Goal: Task Accomplishment & Management: Complete application form

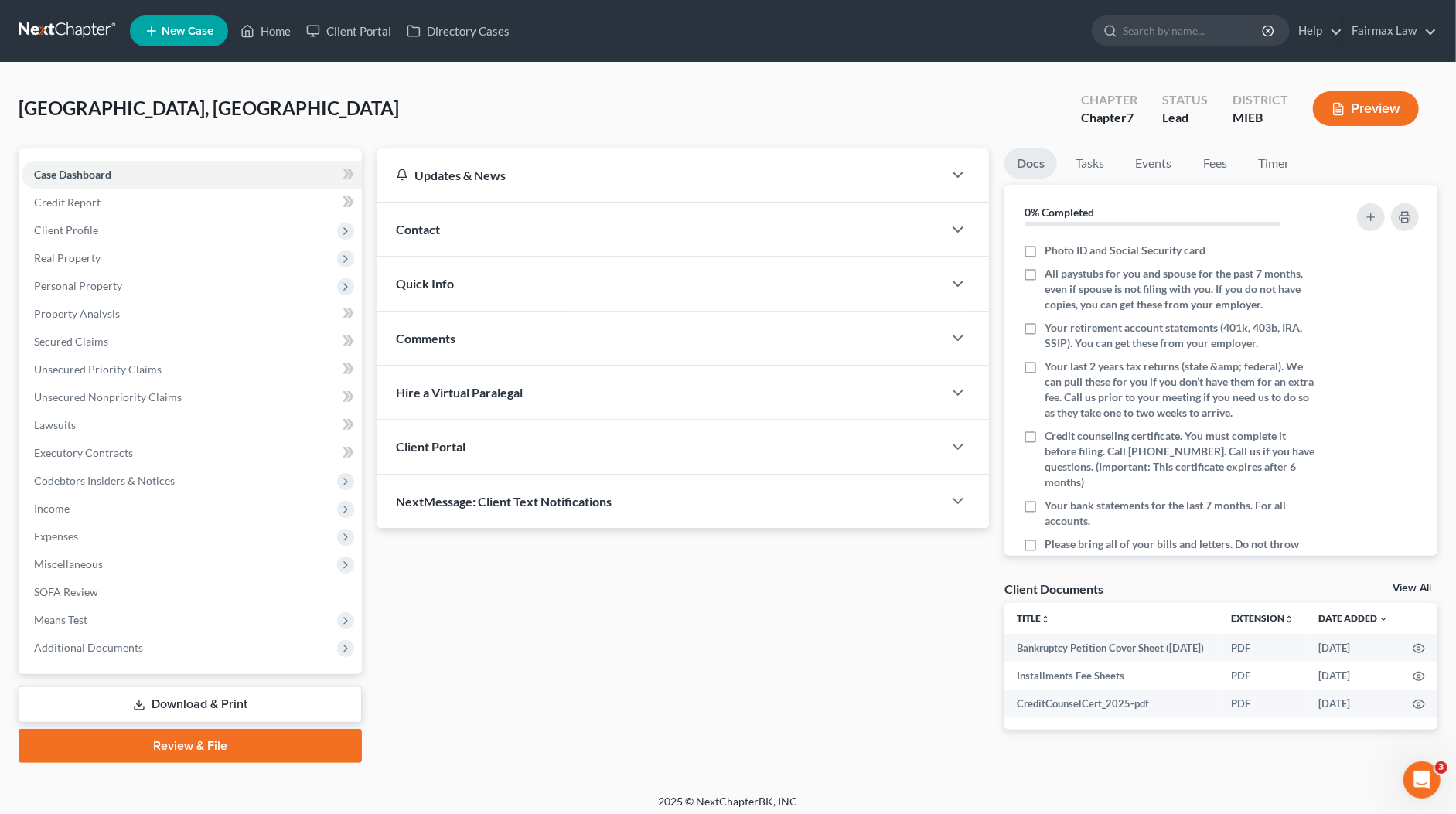
click at [222, 708] on link "Download & Print" at bounding box center [190, 705] width 343 height 37
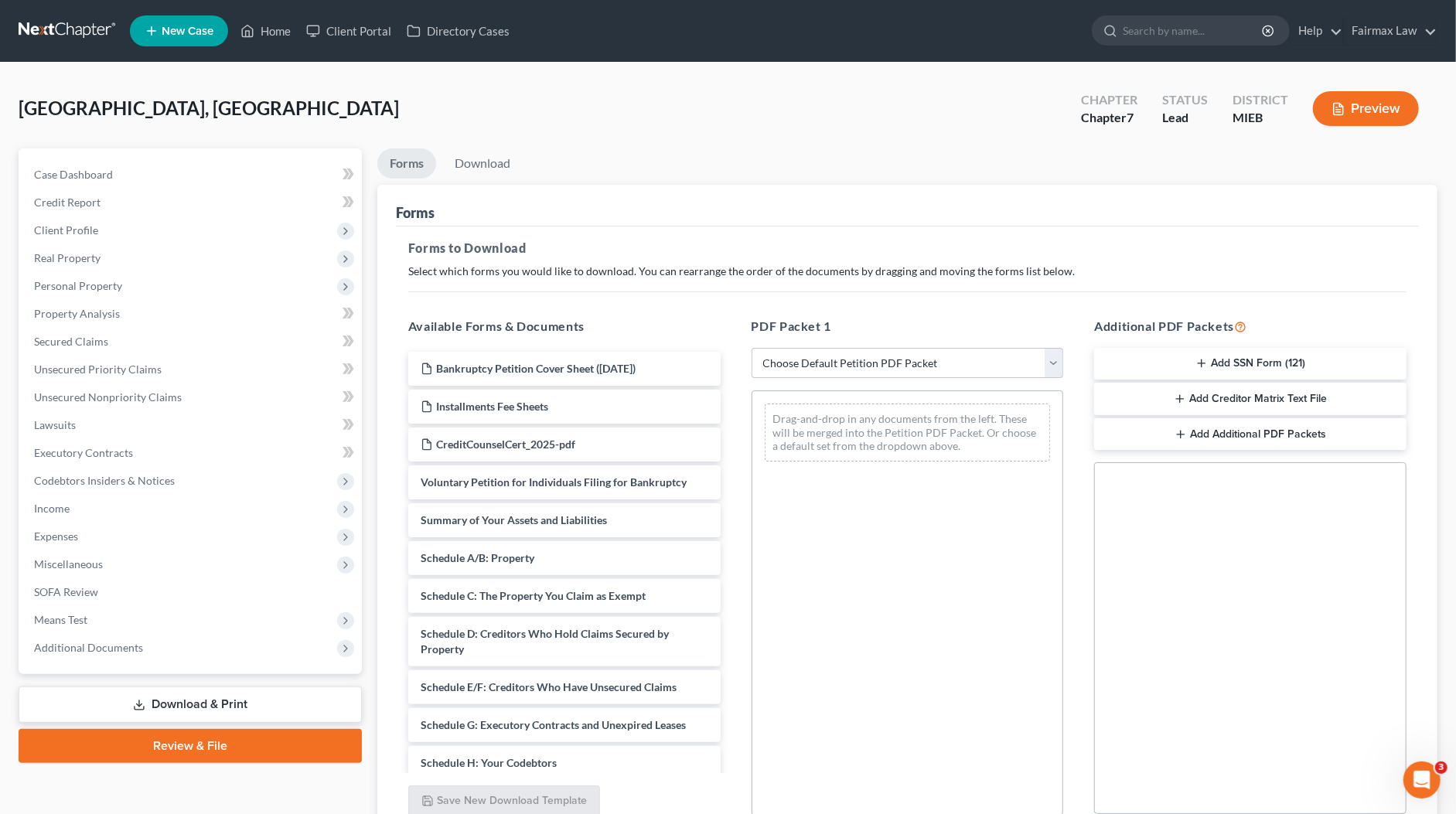
click at [1269, 366] on button "Add SSN Form (121)" at bounding box center [1250, 363] width 312 height 32
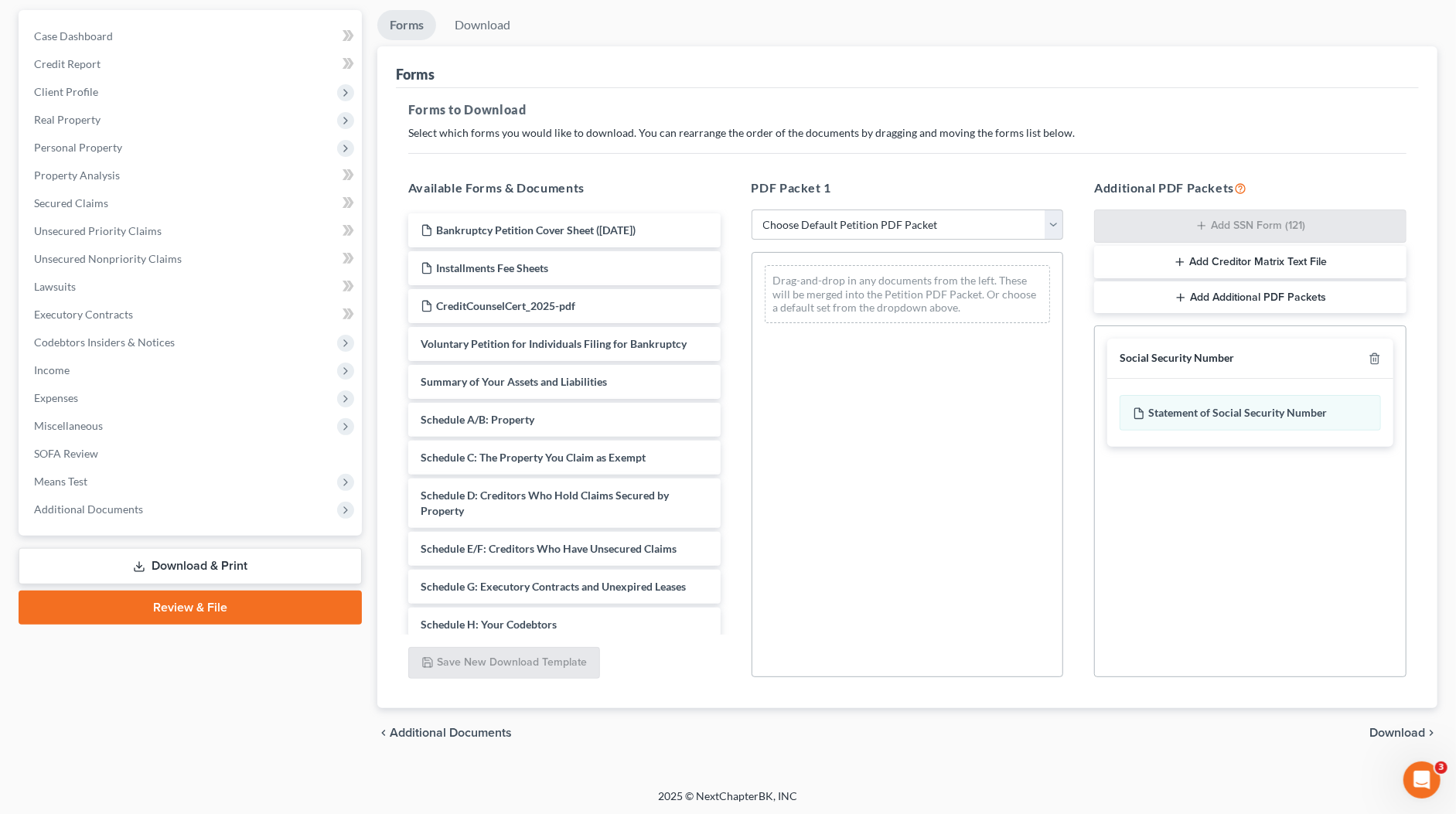
click at [1399, 728] on span "Download" at bounding box center [1396, 732] width 56 height 12
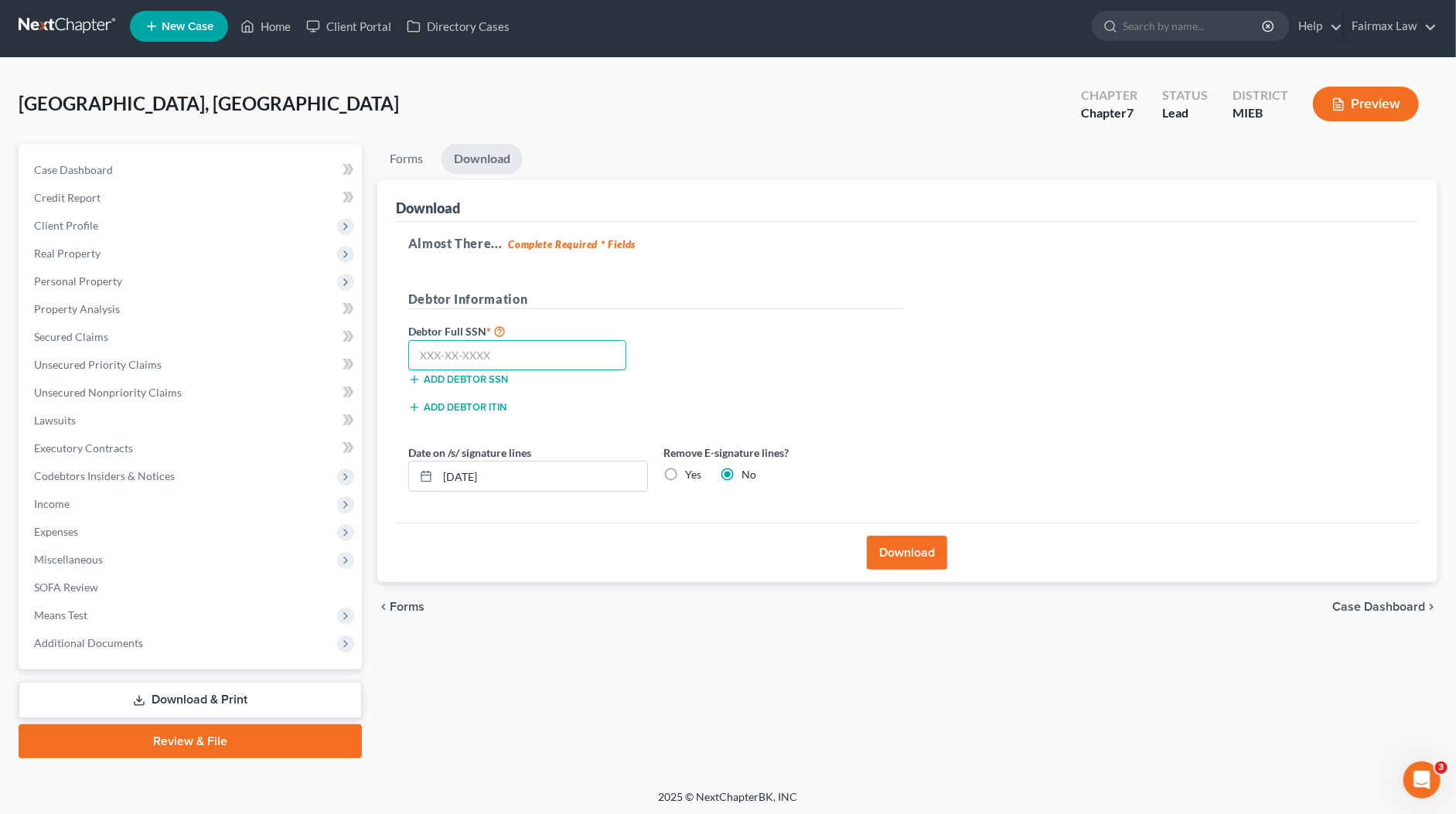
click at [577, 351] on input "text" at bounding box center [517, 356] width 218 height 31
paste input "366-84-2643"
type input "366-84-2643"
click at [910, 555] on button "Download" at bounding box center [907, 552] width 81 height 34
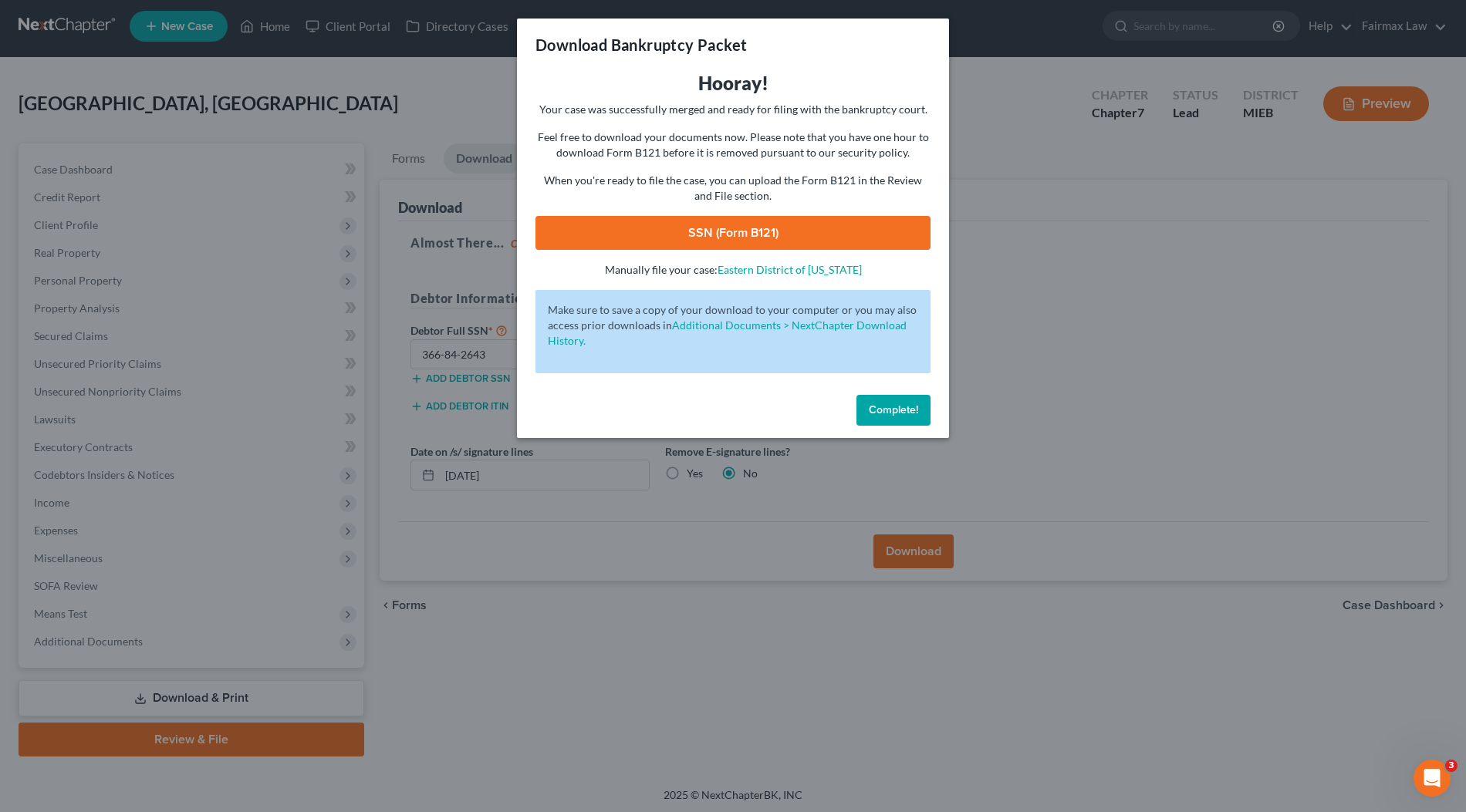
click at [869, 234] on link "SSN (Form B121)" at bounding box center [733, 233] width 395 height 34
click at [915, 417] on button "Complete!" at bounding box center [893, 410] width 74 height 31
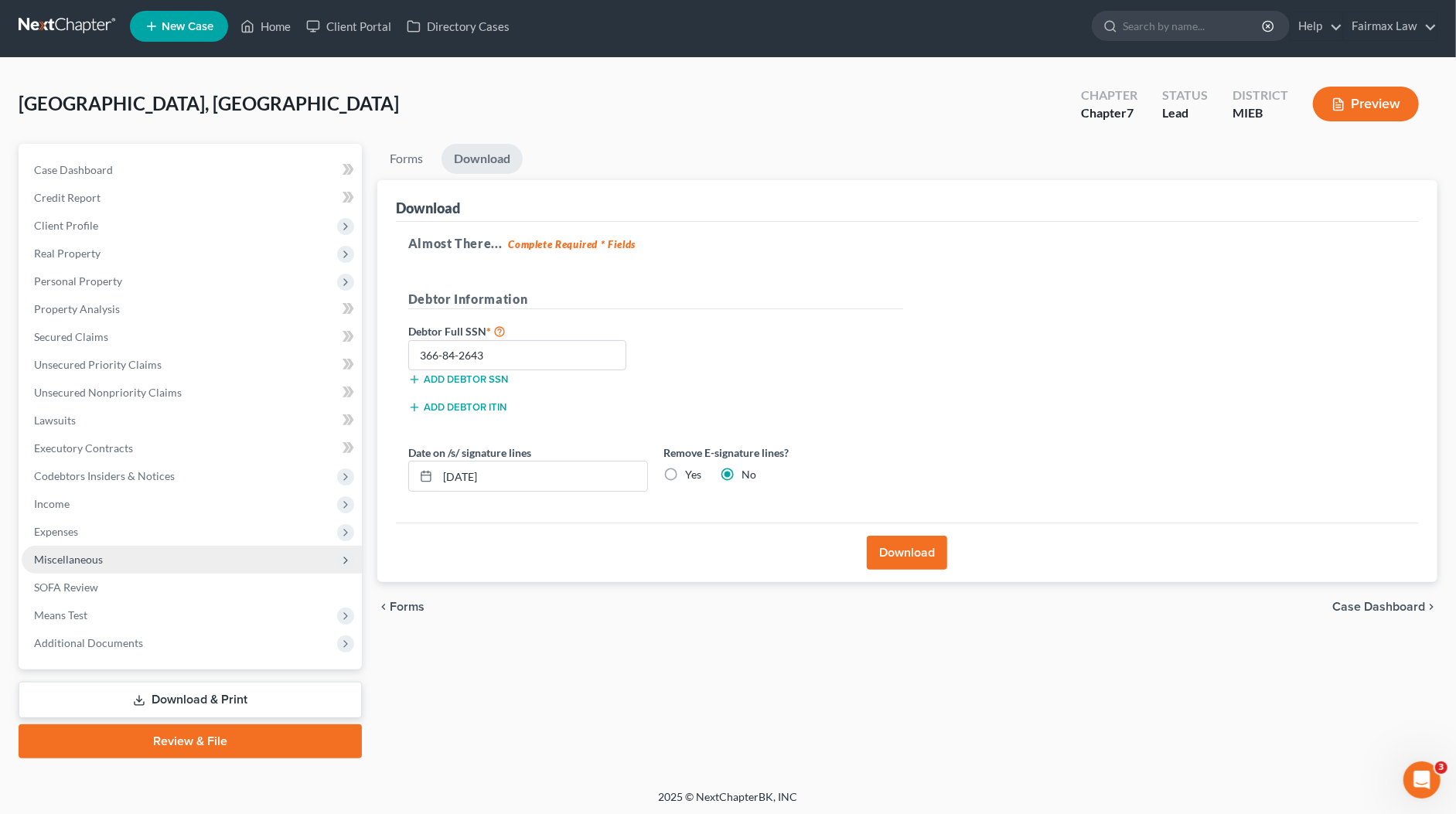
click at [86, 560] on span "Miscellaneous" at bounding box center [68, 559] width 69 height 13
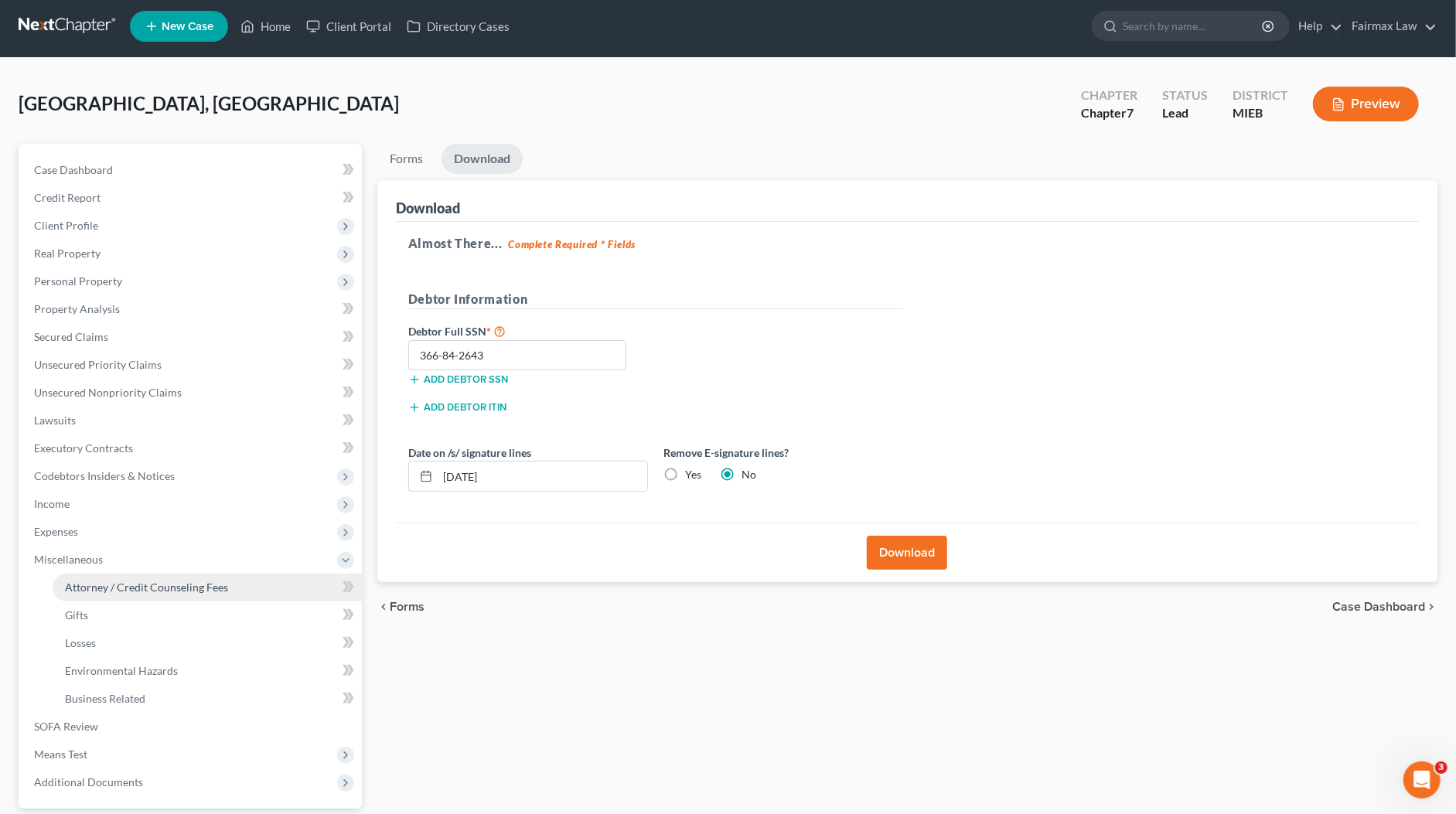
click at [111, 575] on link "Attorney / Credit Counseling Fees" at bounding box center [206, 587] width 309 height 28
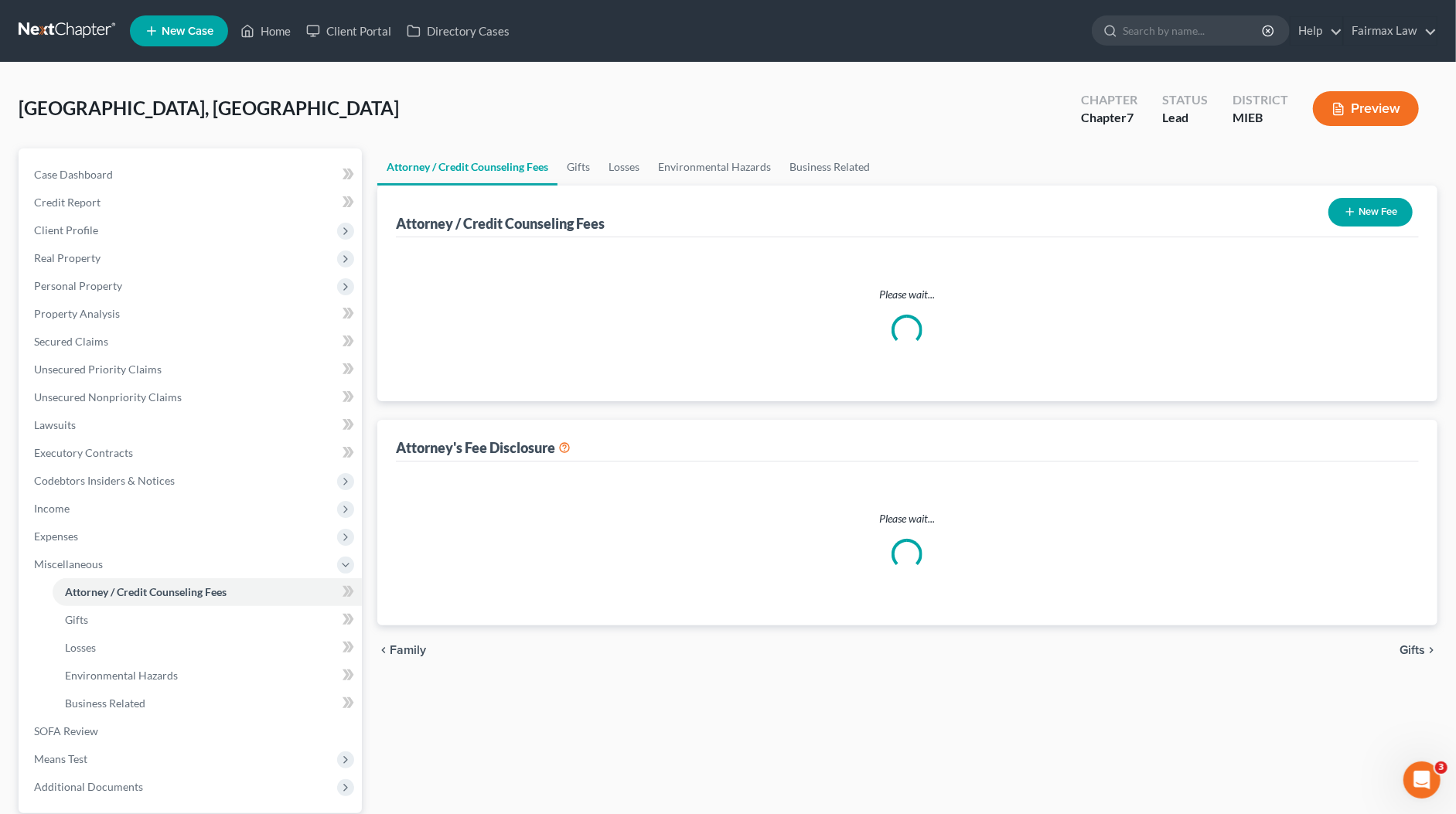
select select "2"
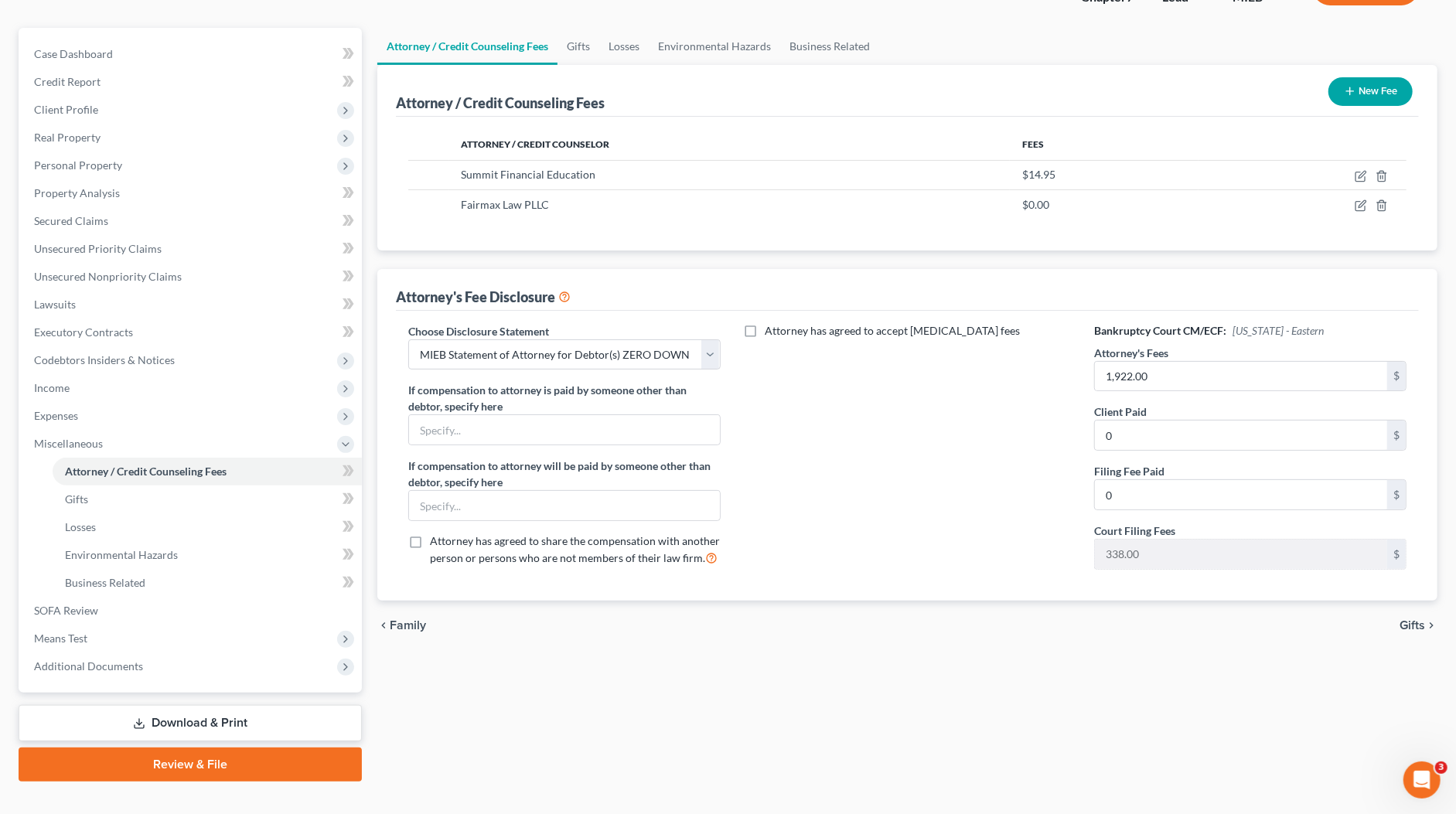
scroll to position [144, 0]
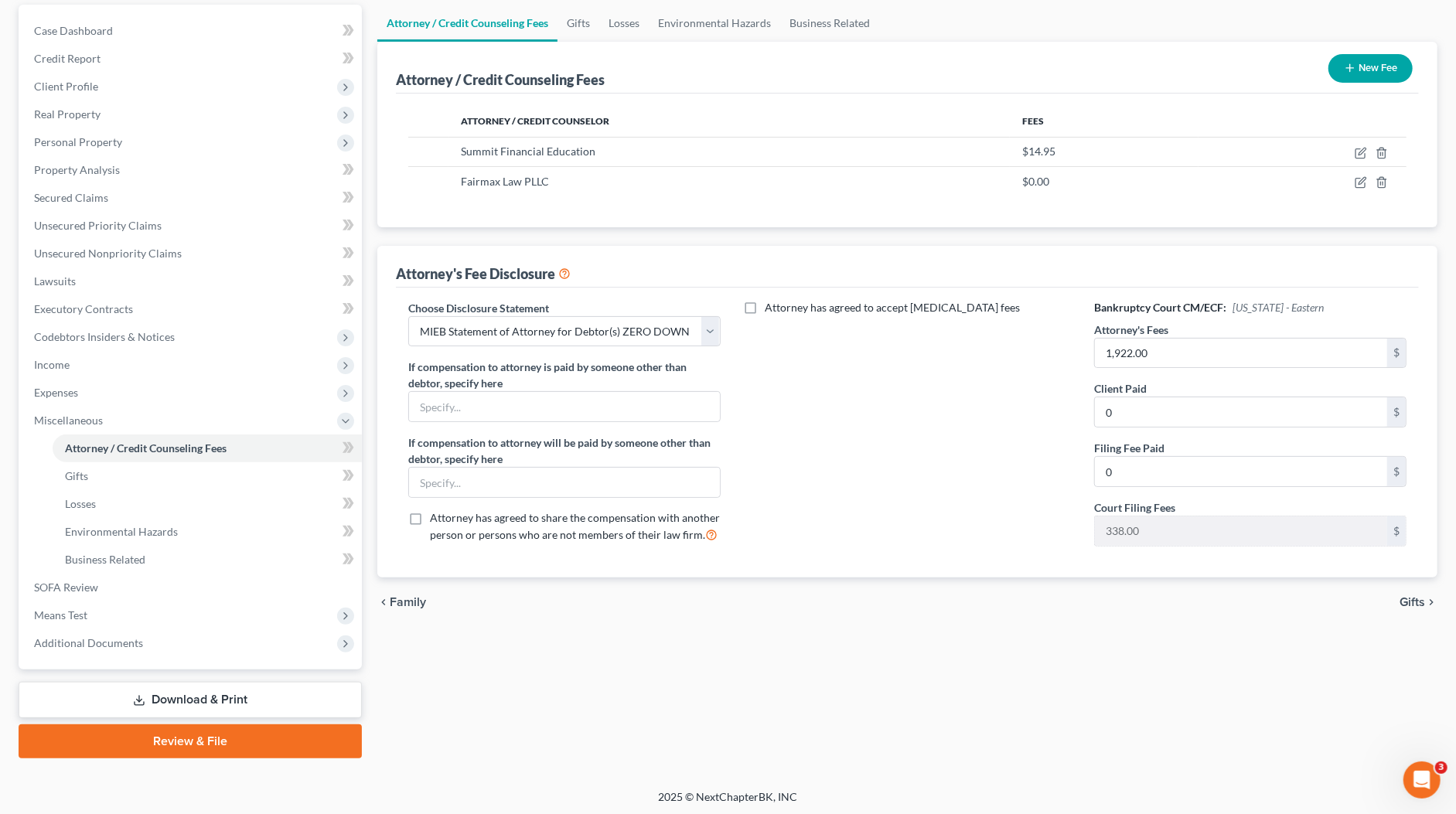
click at [173, 735] on link "Review & File" at bounding box center [190, 742] width 343 height 34
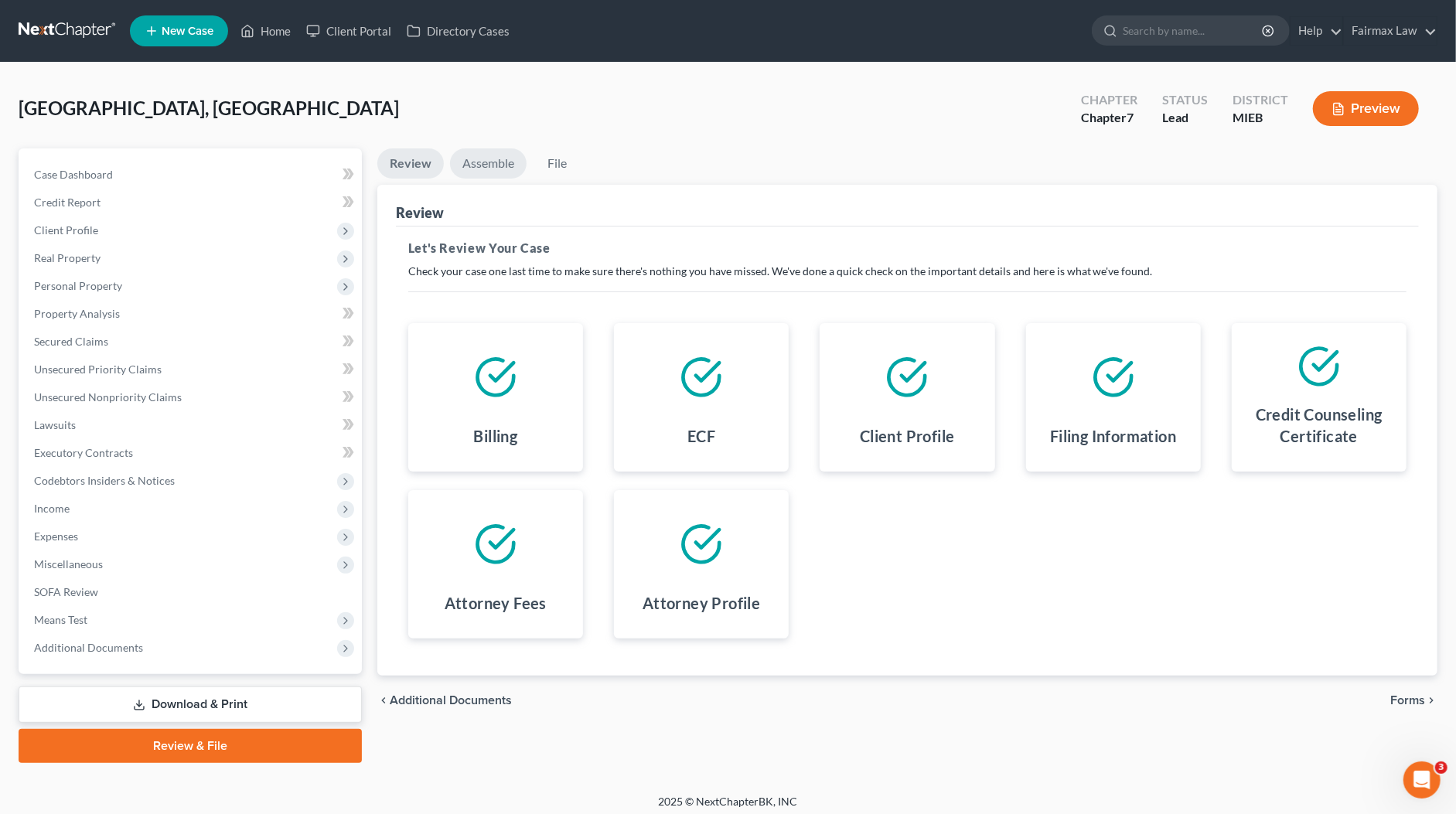
click at [496, 161] on link "Assemble" at bounding box center [487, 163] width 76 height 30
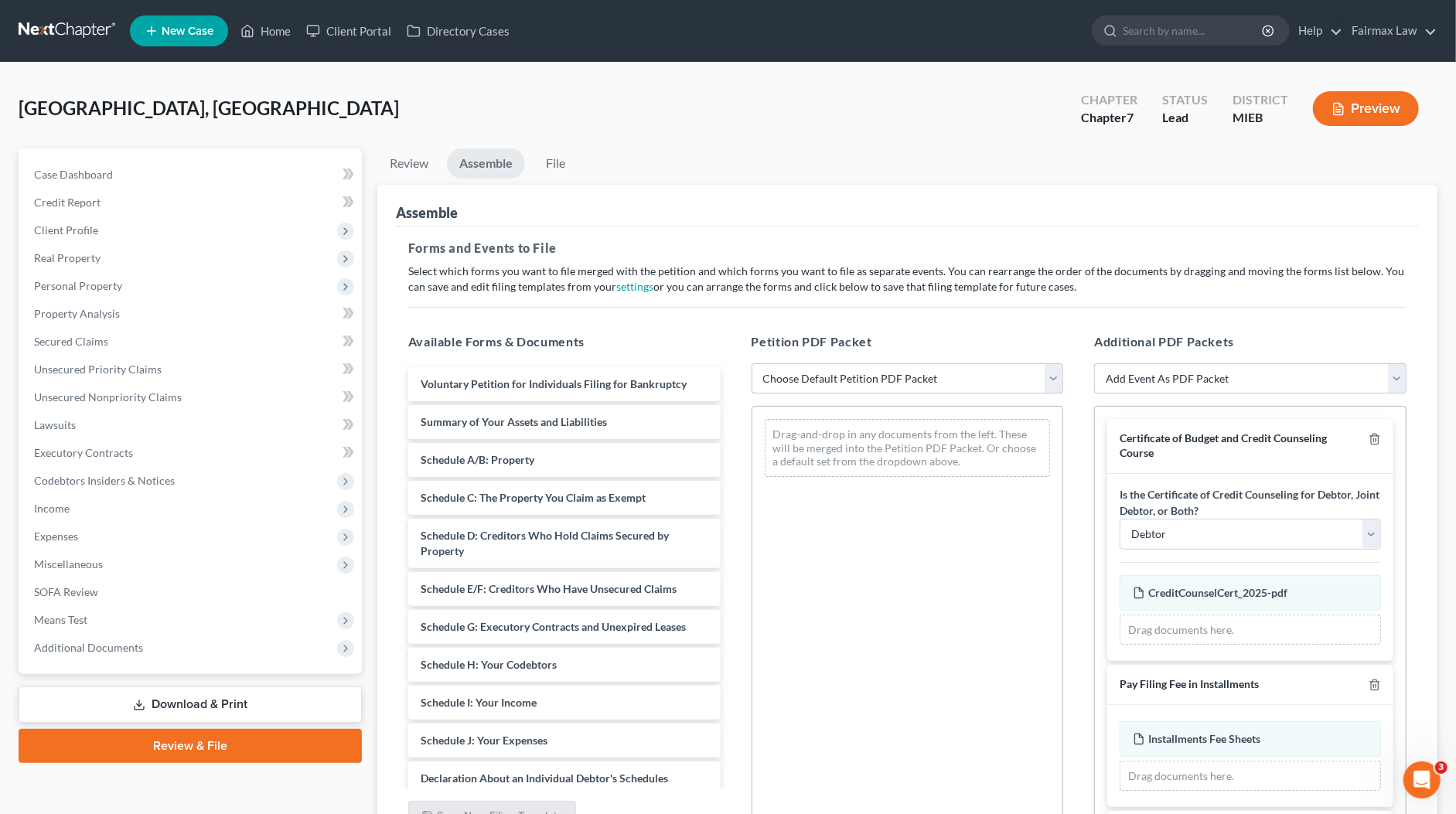
click at [893, 376] on select "Choose Default Petition PDF Packet Emergency Filing (Voluntary Petition and Cre…" at bounding box center [907, 379] width 312 height 31
select select "0"
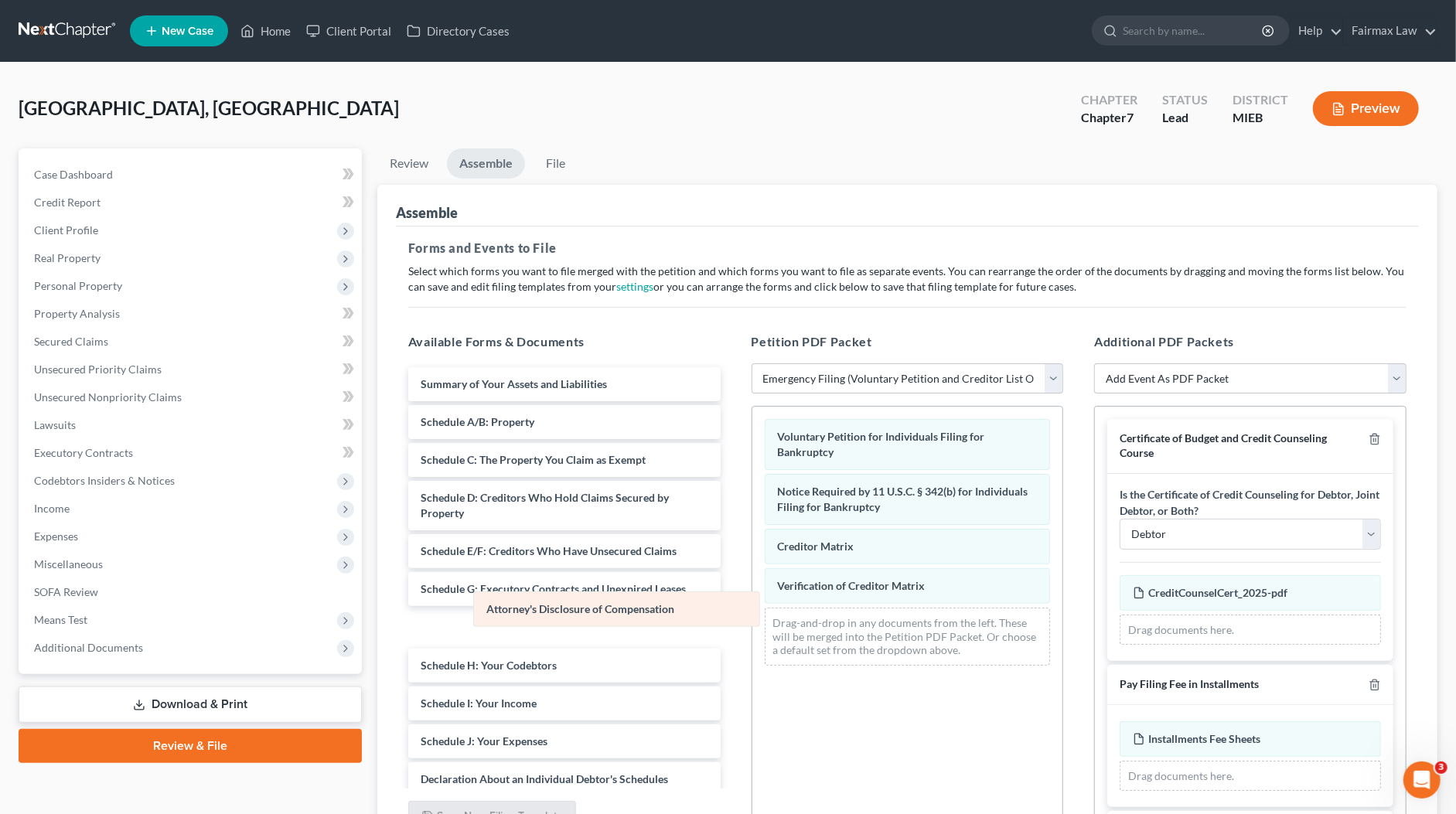
drag, startPoint x: 906, startPoint y: 624, endPoint x: 617, endPoint y: 612, distance: 289.2
click at [752, 612] on div "Attorney's Disclosure of Compensation Voluntary Petition for Individuals Filing…" at bounding box center [907, 542] width 311 height 272
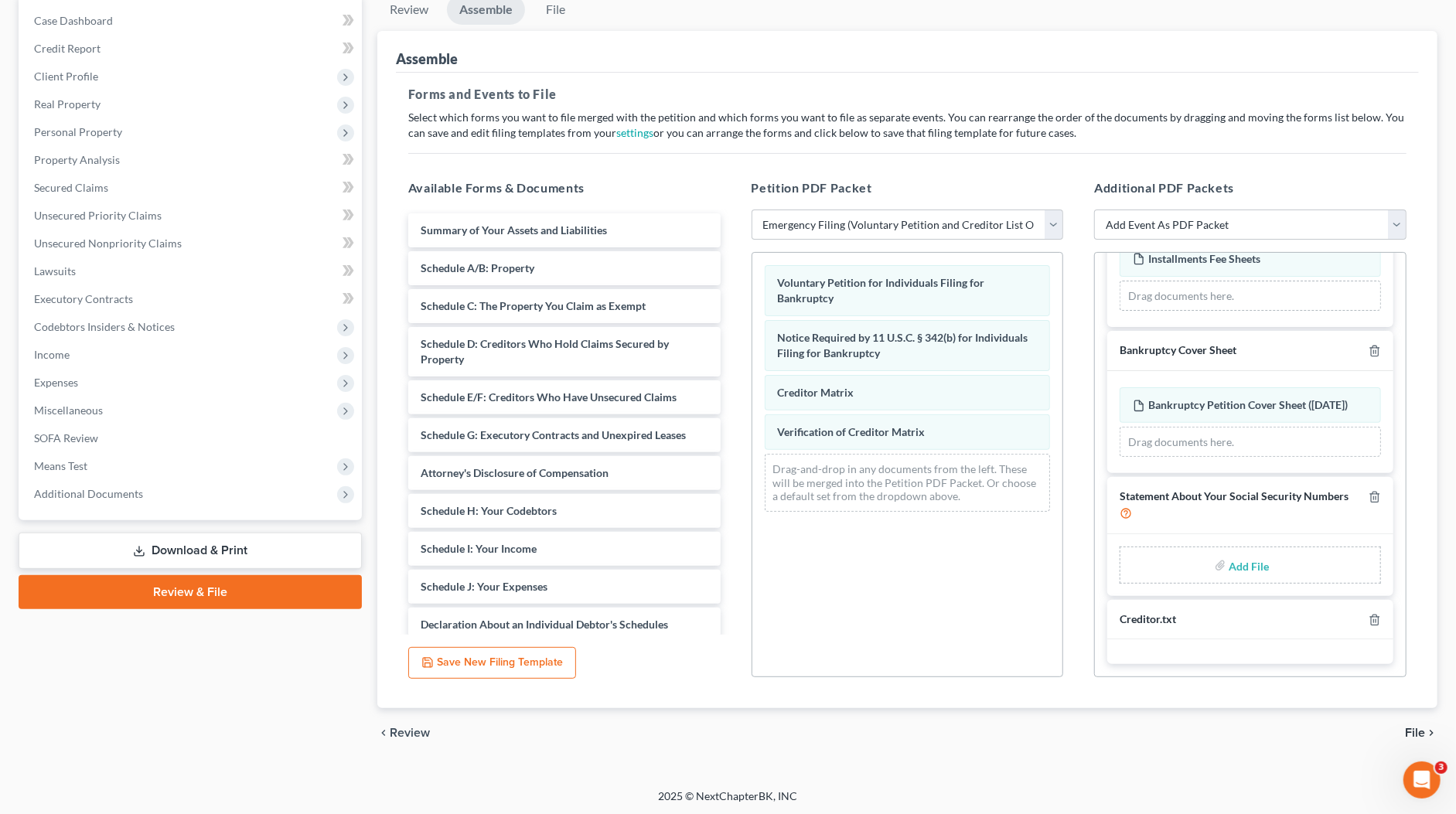
scroll to position [333, 0]
type input "C:\fakepath\Samoa Lewis SSN.pdf"
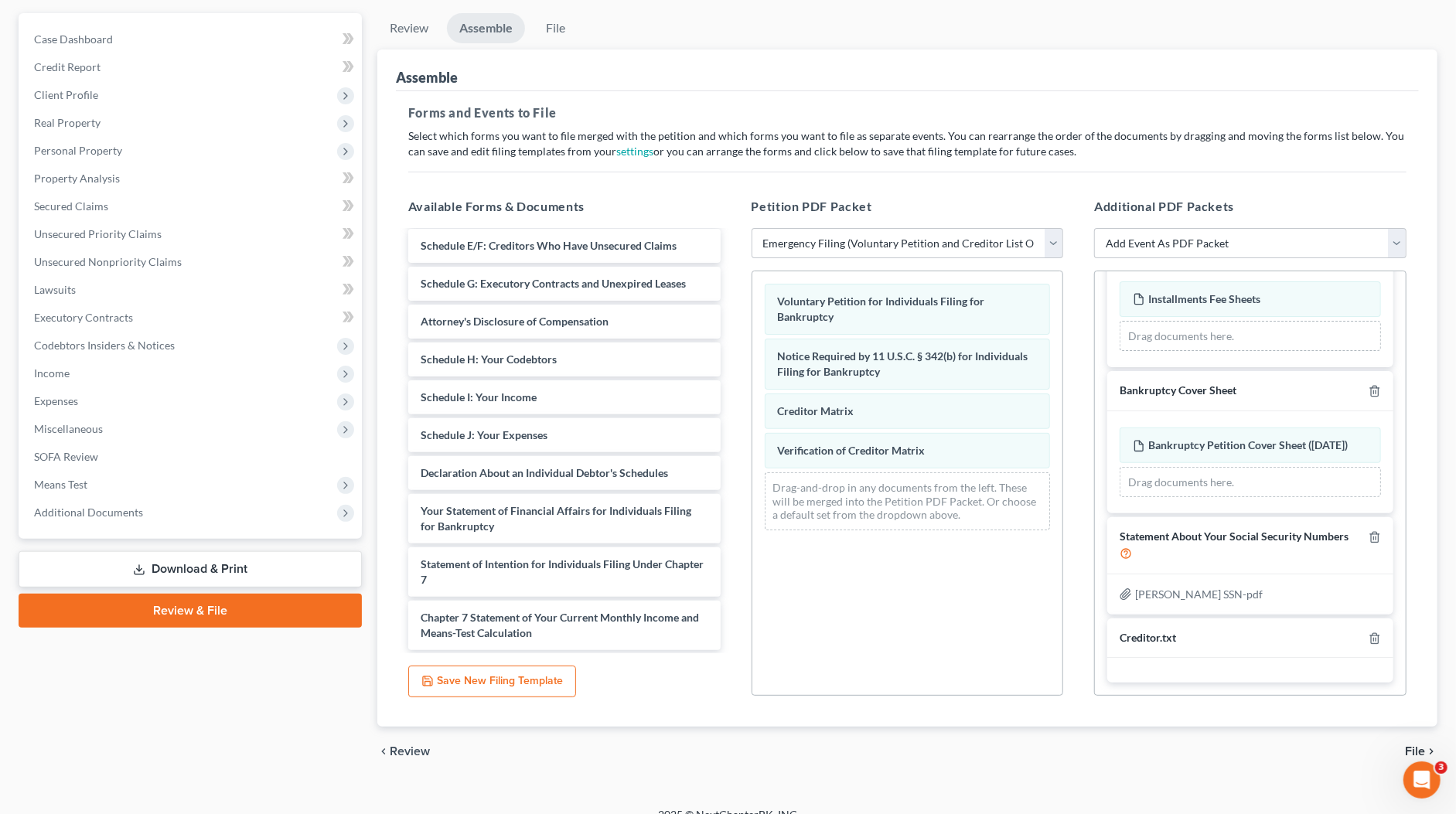
scroll to position [154, 0]
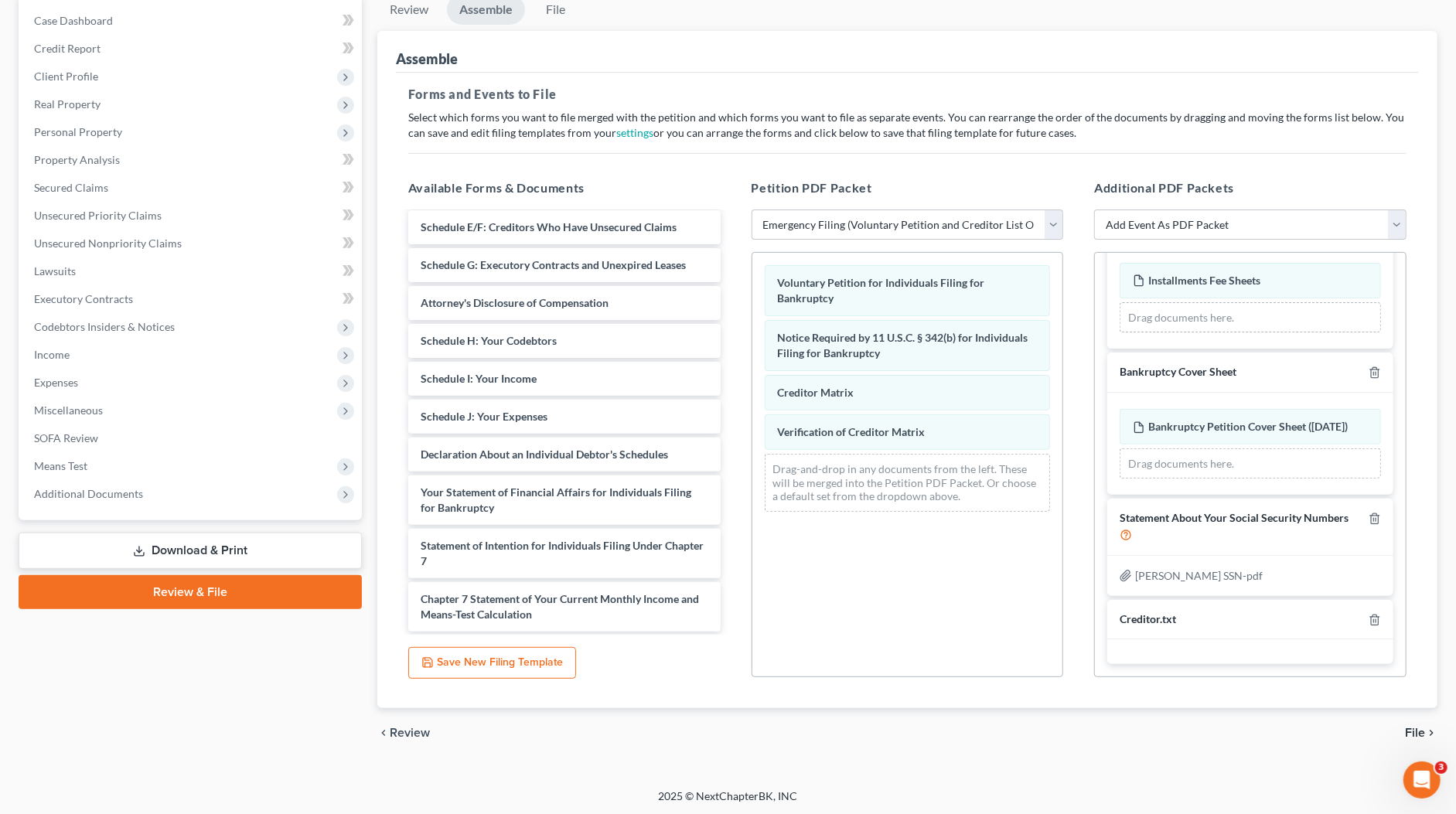
click at [1417, 727] on span "File" at bounding box center [1415, 732] width 20 height 12
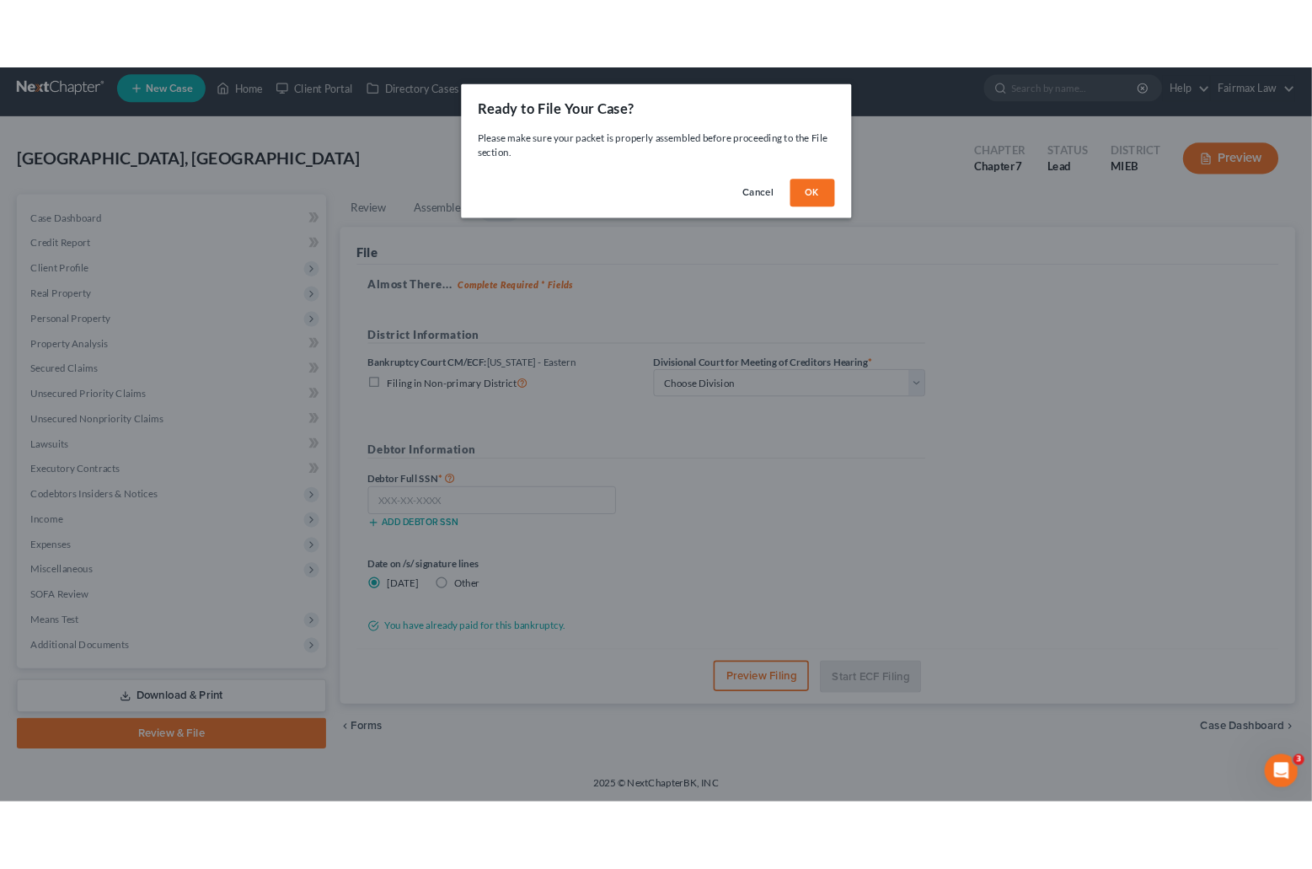
scroll to position [5, 0]
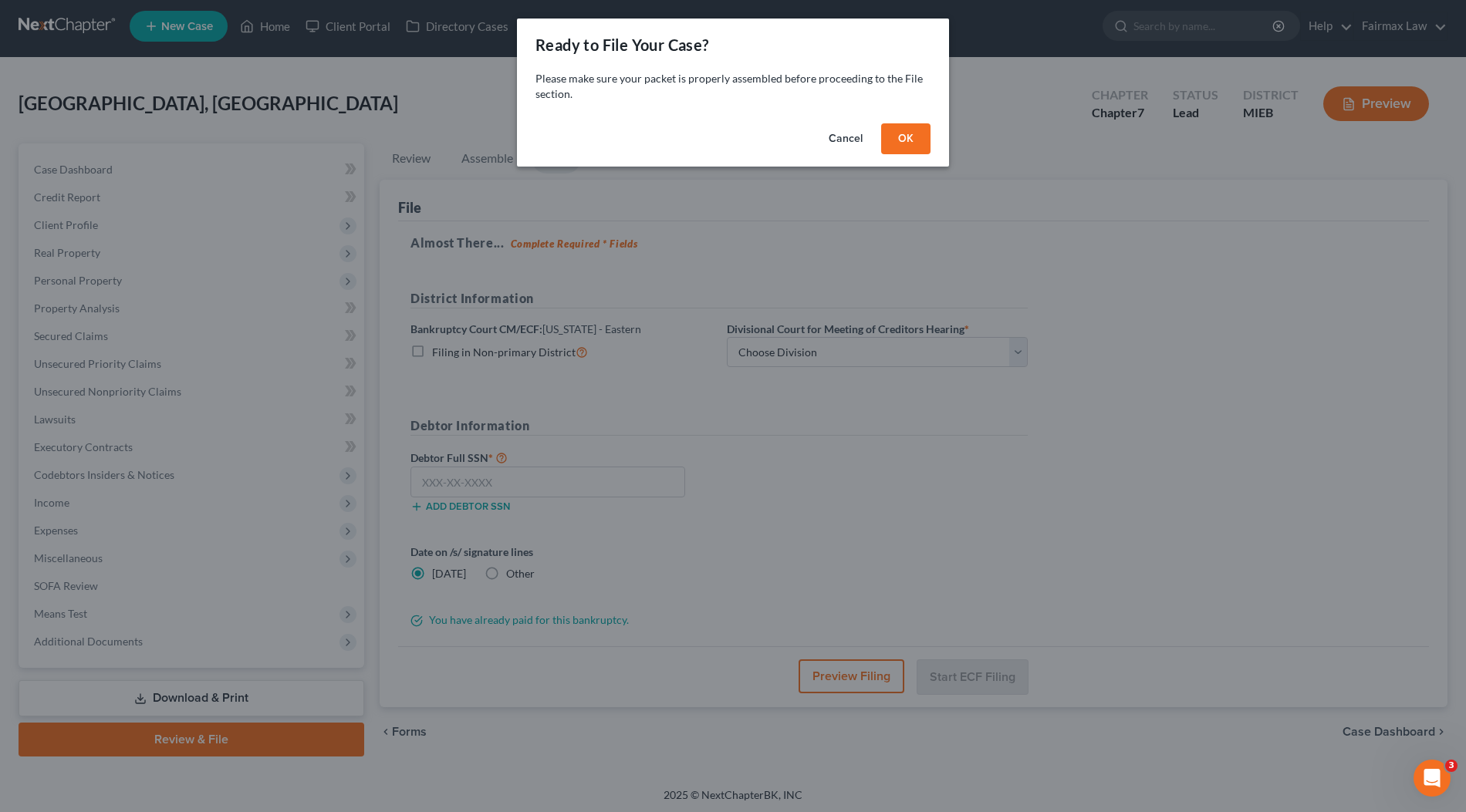
click at [896, 143] on button "OK" at bounding box center [906, 139] width 49 height 31
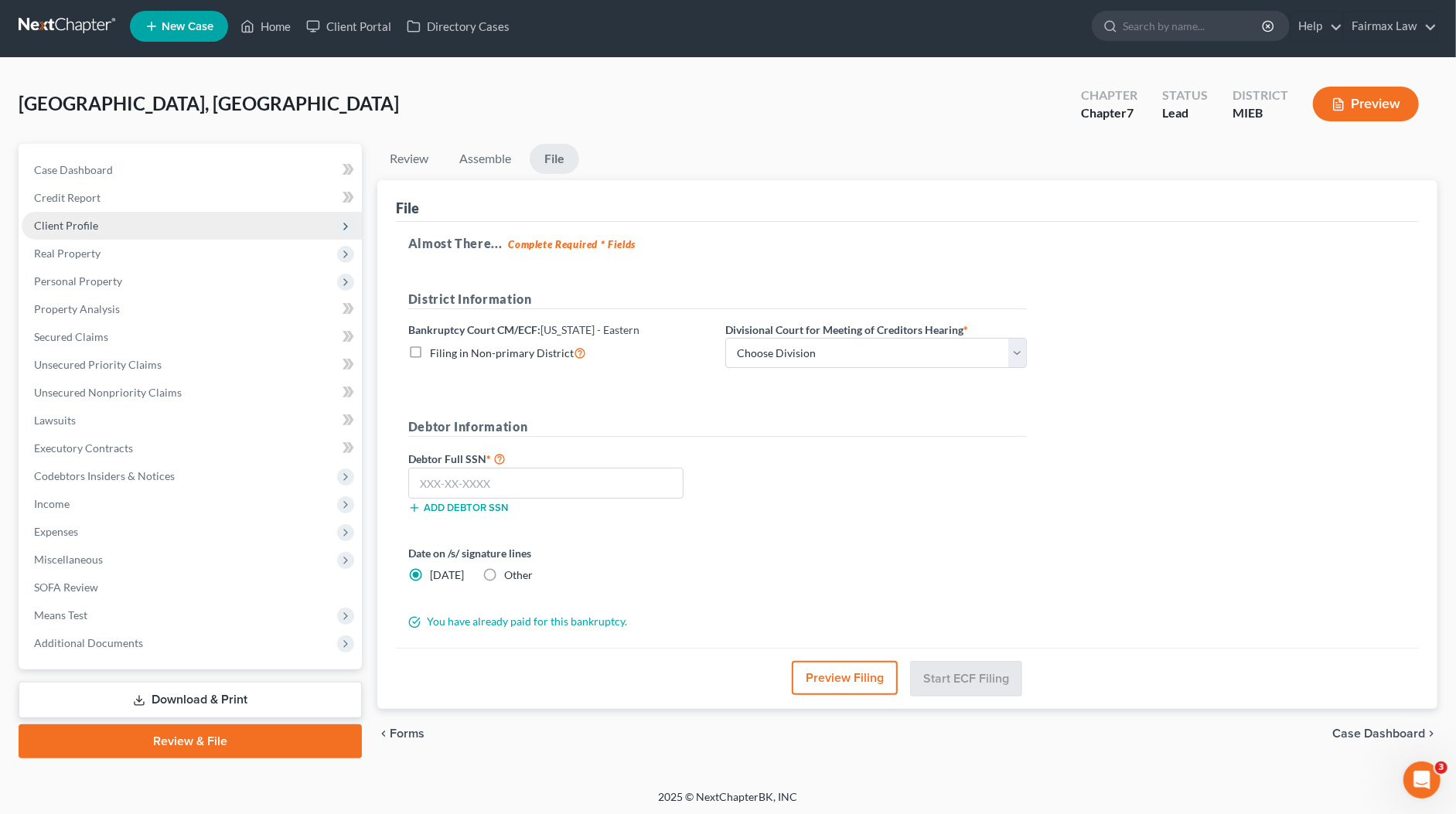
click at [83, 218] on span "Client Profile" at bounding box center [66, 225] width 64 height 13
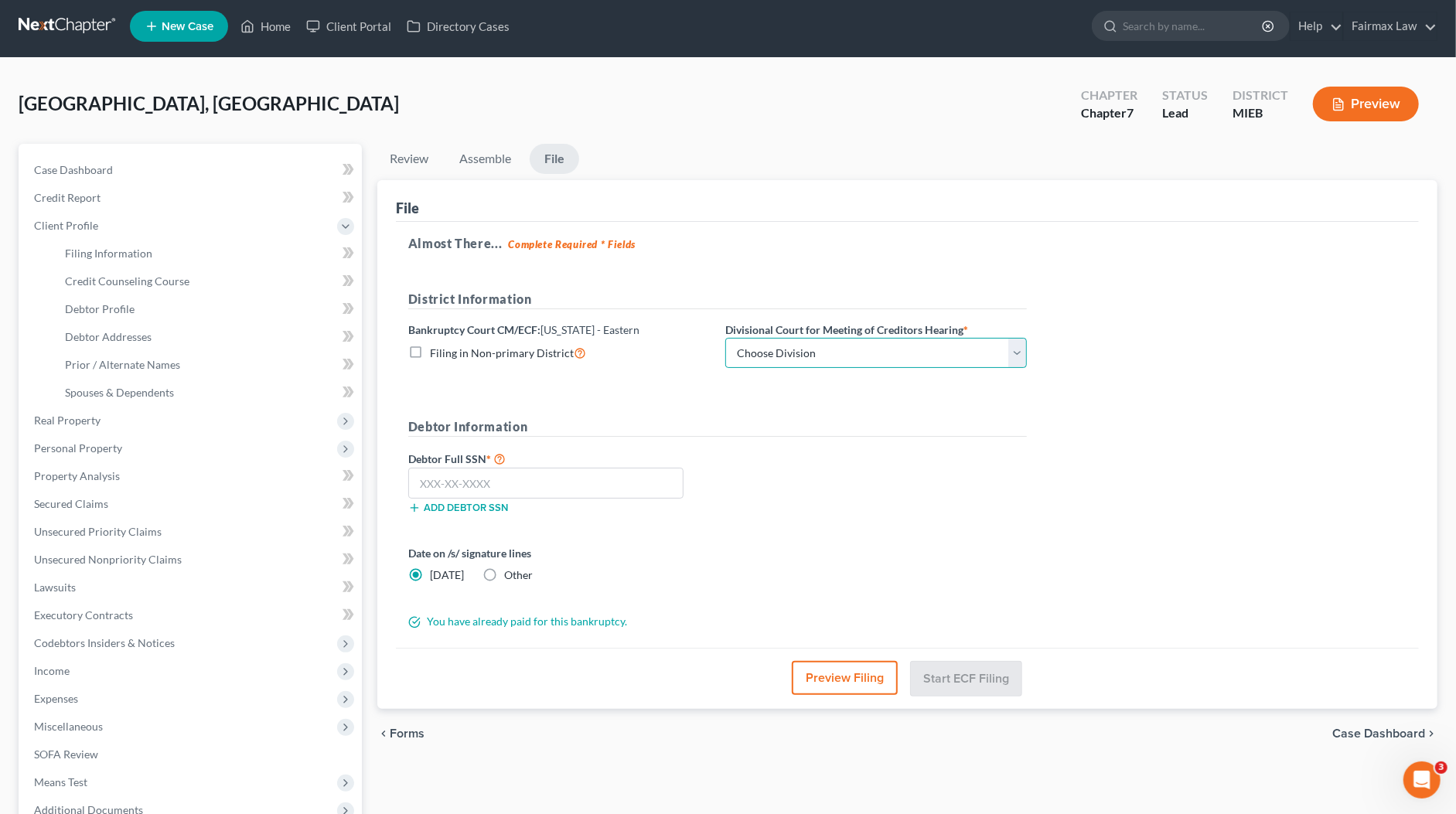
click at [933, 356] on select "Choose Division Bay City Detroit Flint" at bounding box center [875, 353] width 302 height 31
select select "1"
click at [609, 476] on input "text" at bounding box center [546, 484] width 275 height 31
paste input "366-84-2643"
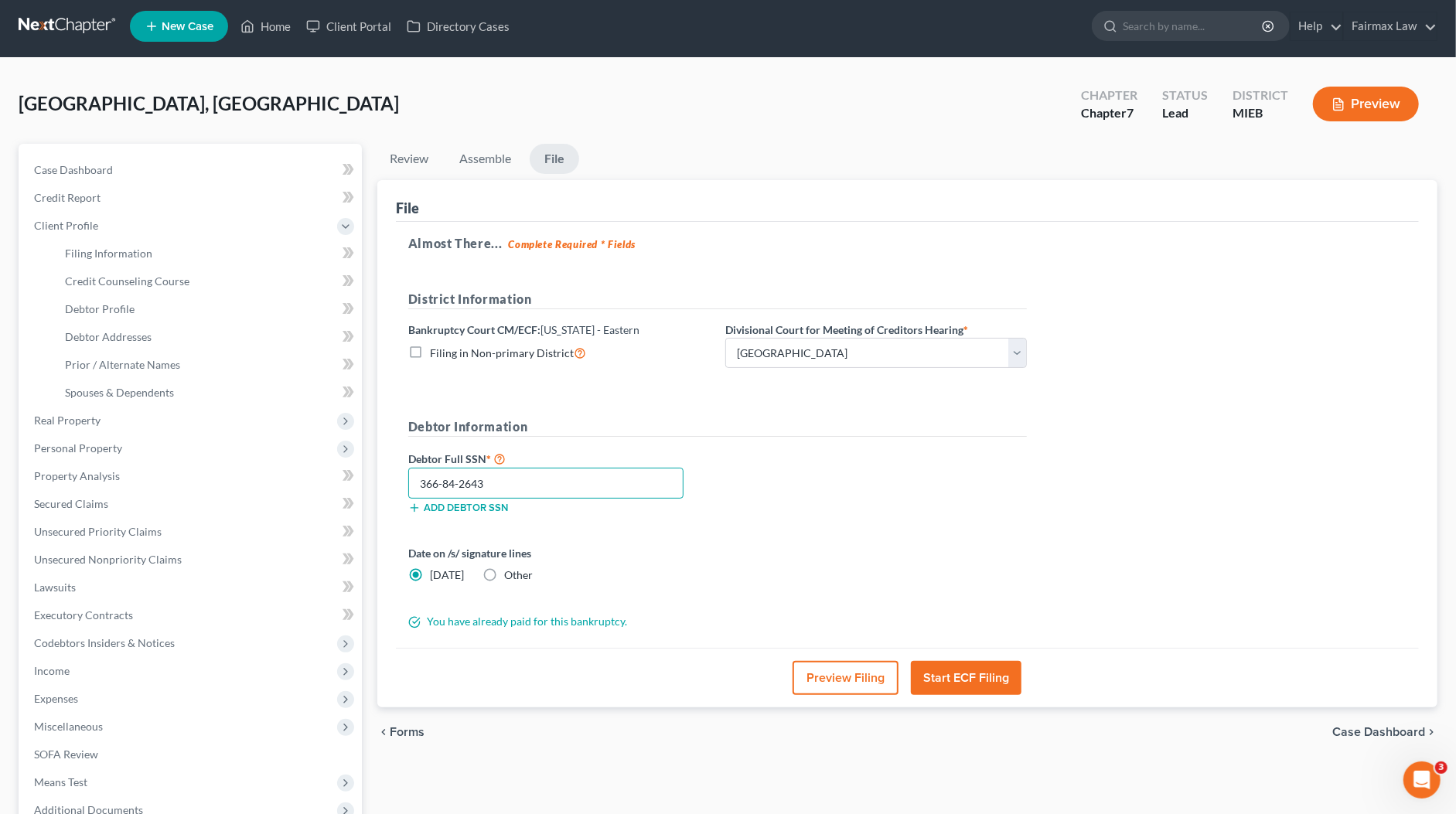
type input "366-84-2643"
click at [954, 677] on button "Start ECF Filing" at bounding box center [966, 677] width 110 height 34
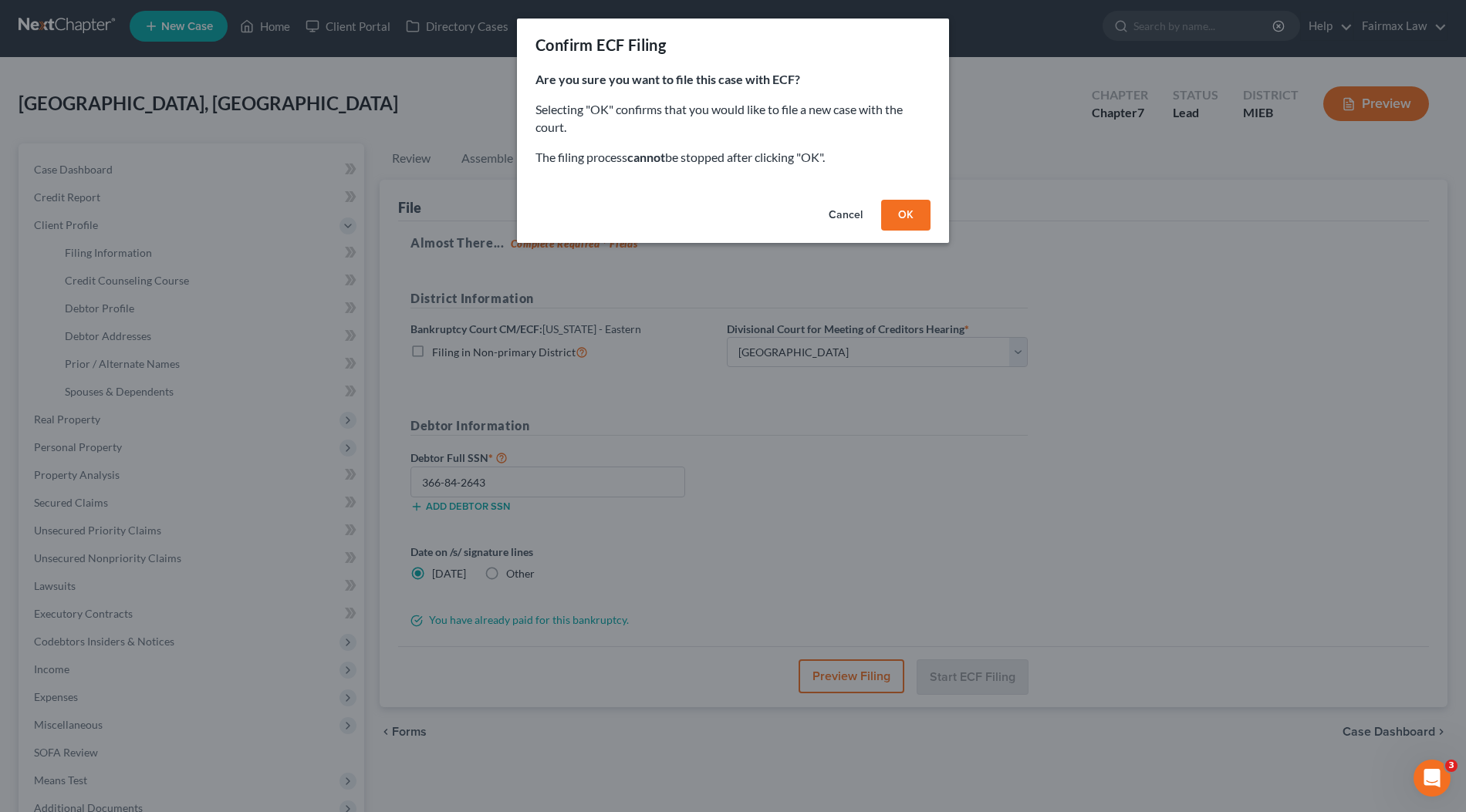
click at [935, 213] on div "Cancel OK" at bounding box center [733, 219] width 432 height 49
click at [913, 211] on button "OK" at bounding box center [906, 215] width 49 height 31
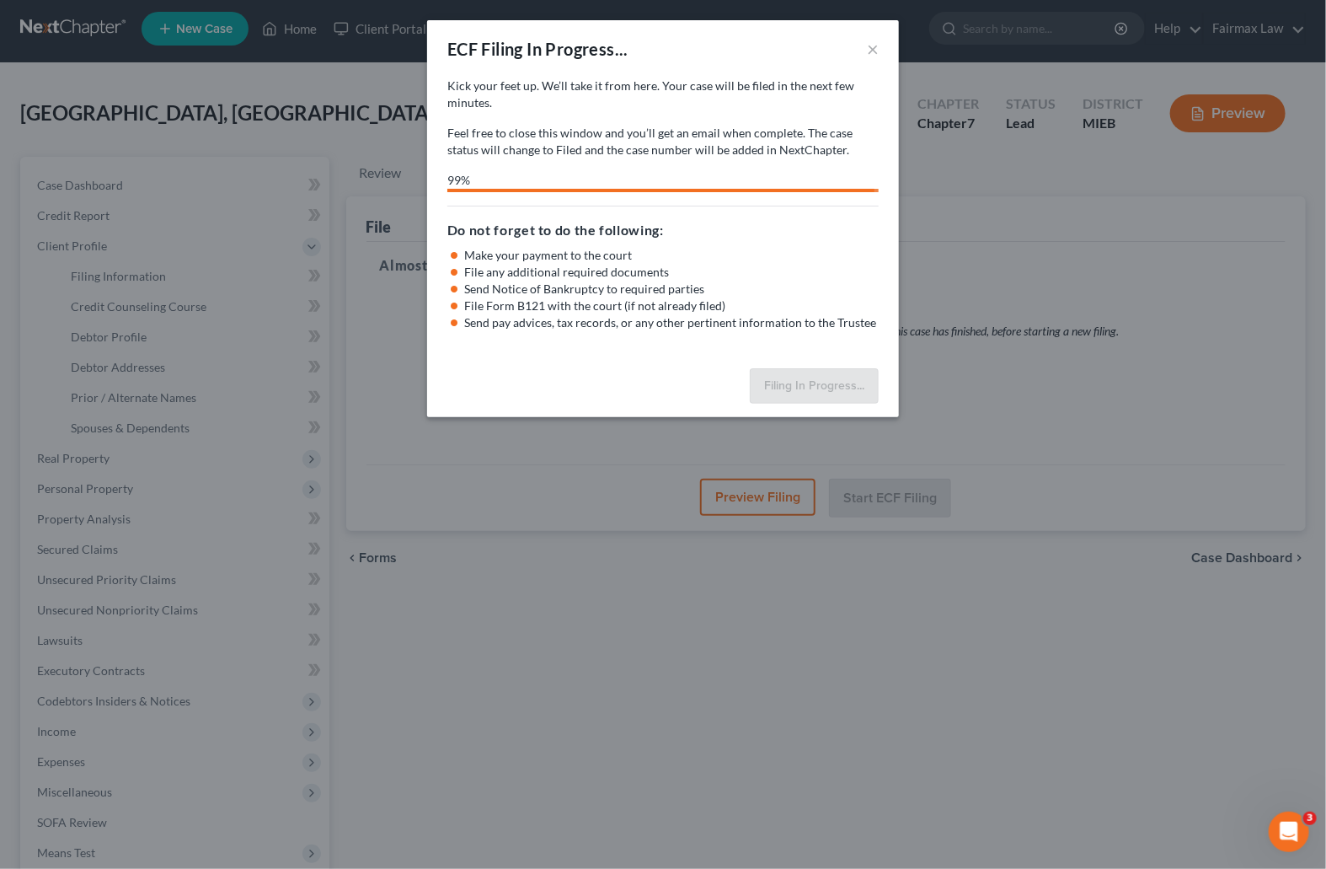
select select "1"
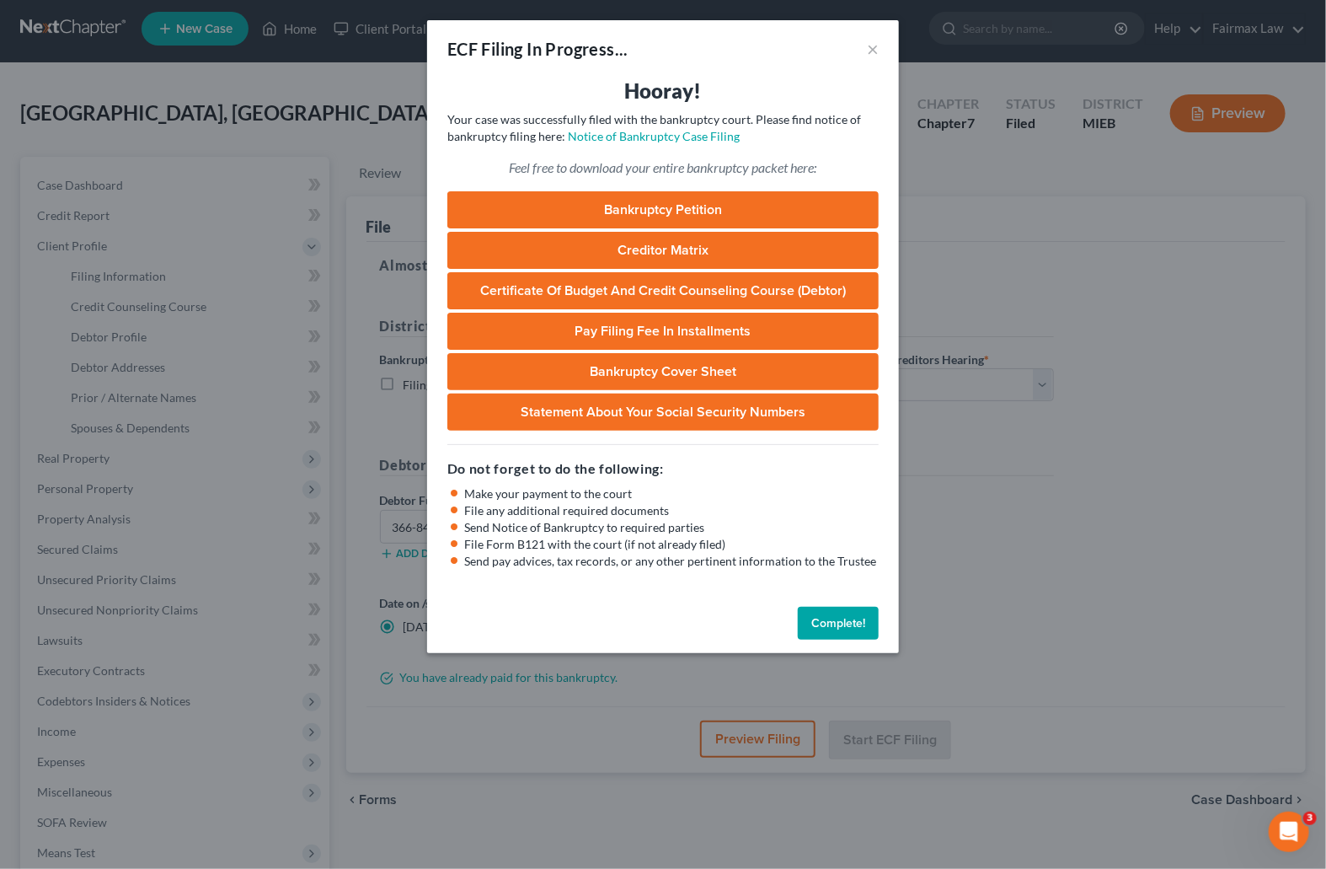
click at [846, 624] on button "Complete!" at bounding box center [838, 624] width 81 height 34
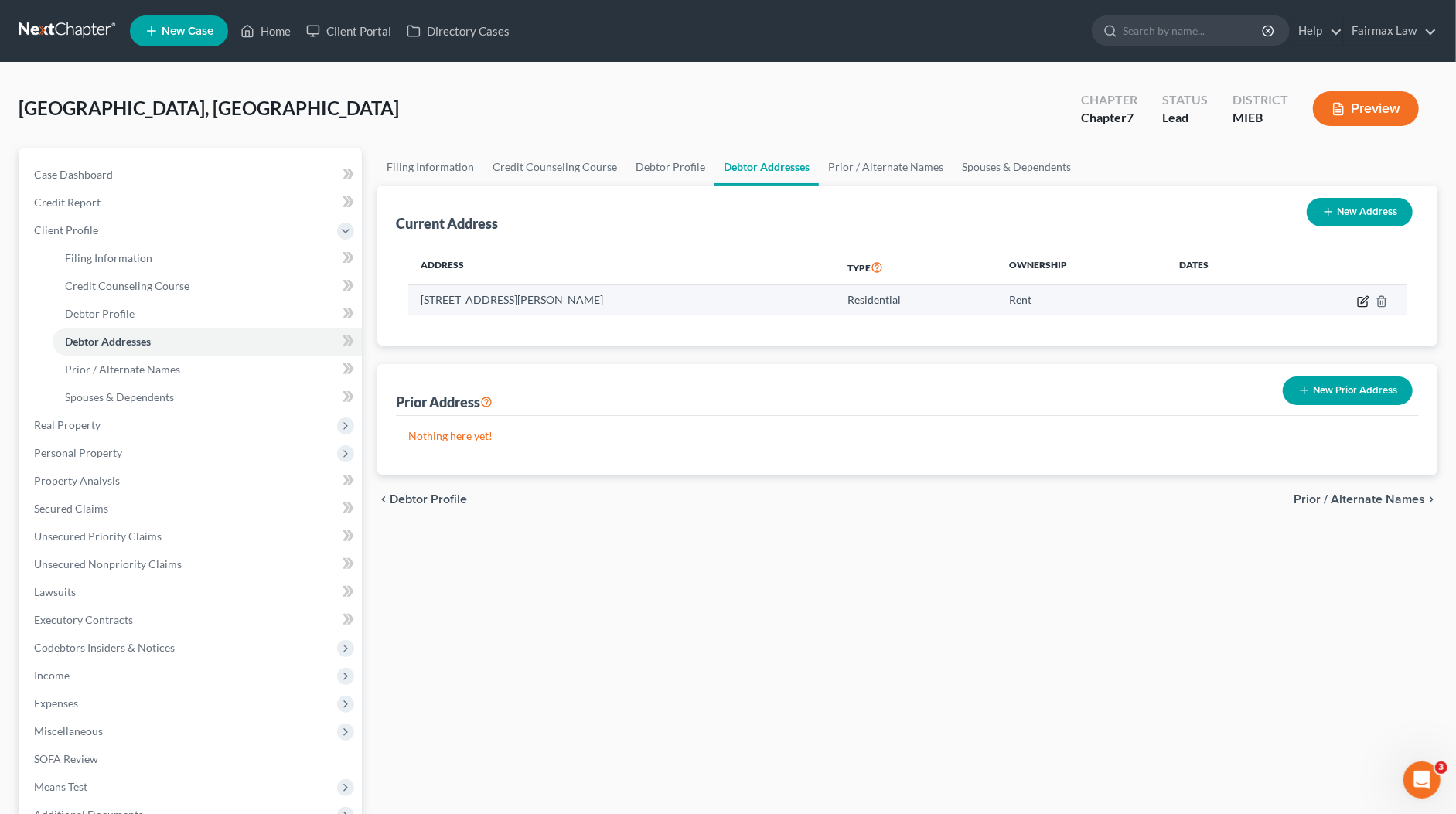
click at [1358, 295] on icon "button" at bounding box center [1362, 301] width 12 height 12
select select "23"
select select "0"
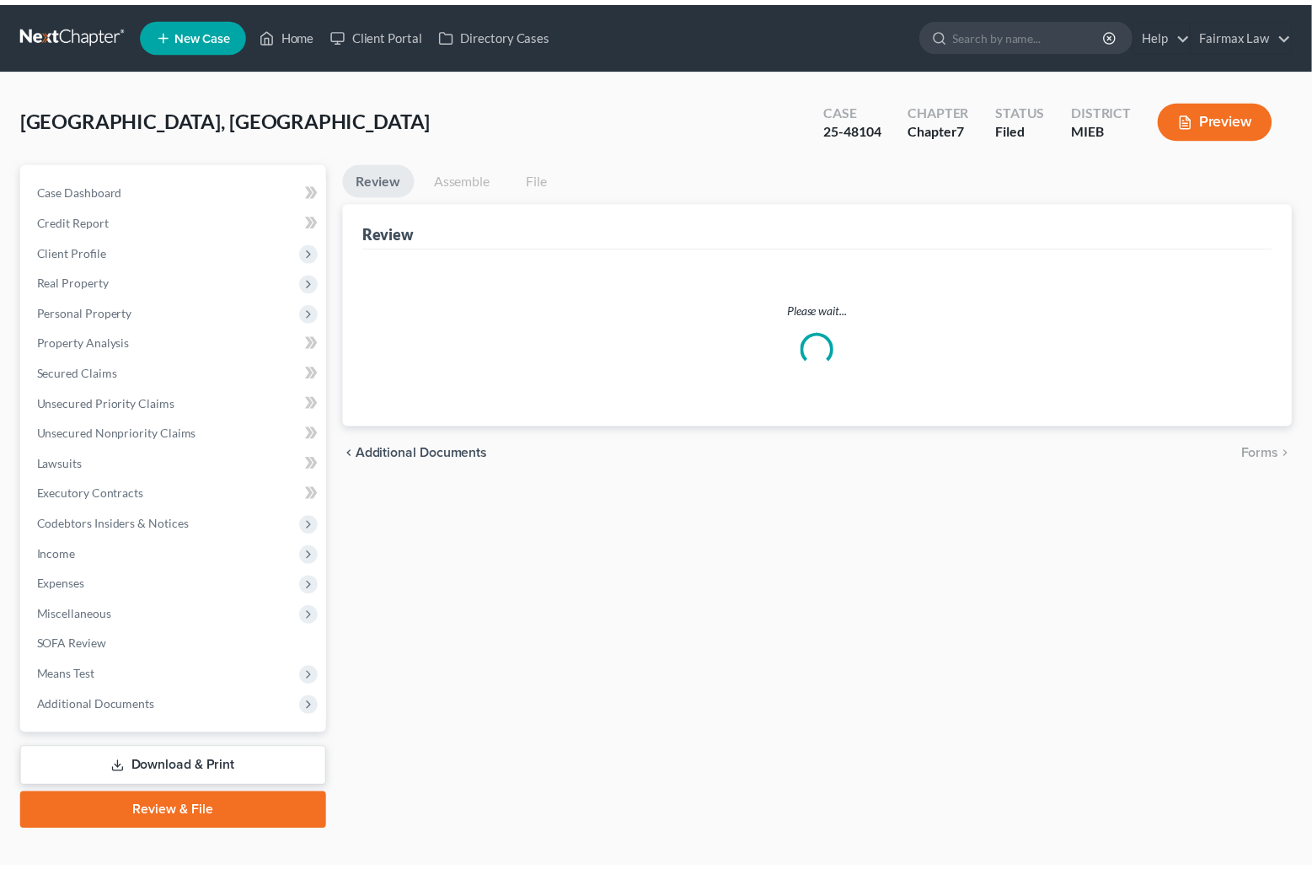
scroll to position [5, 0]
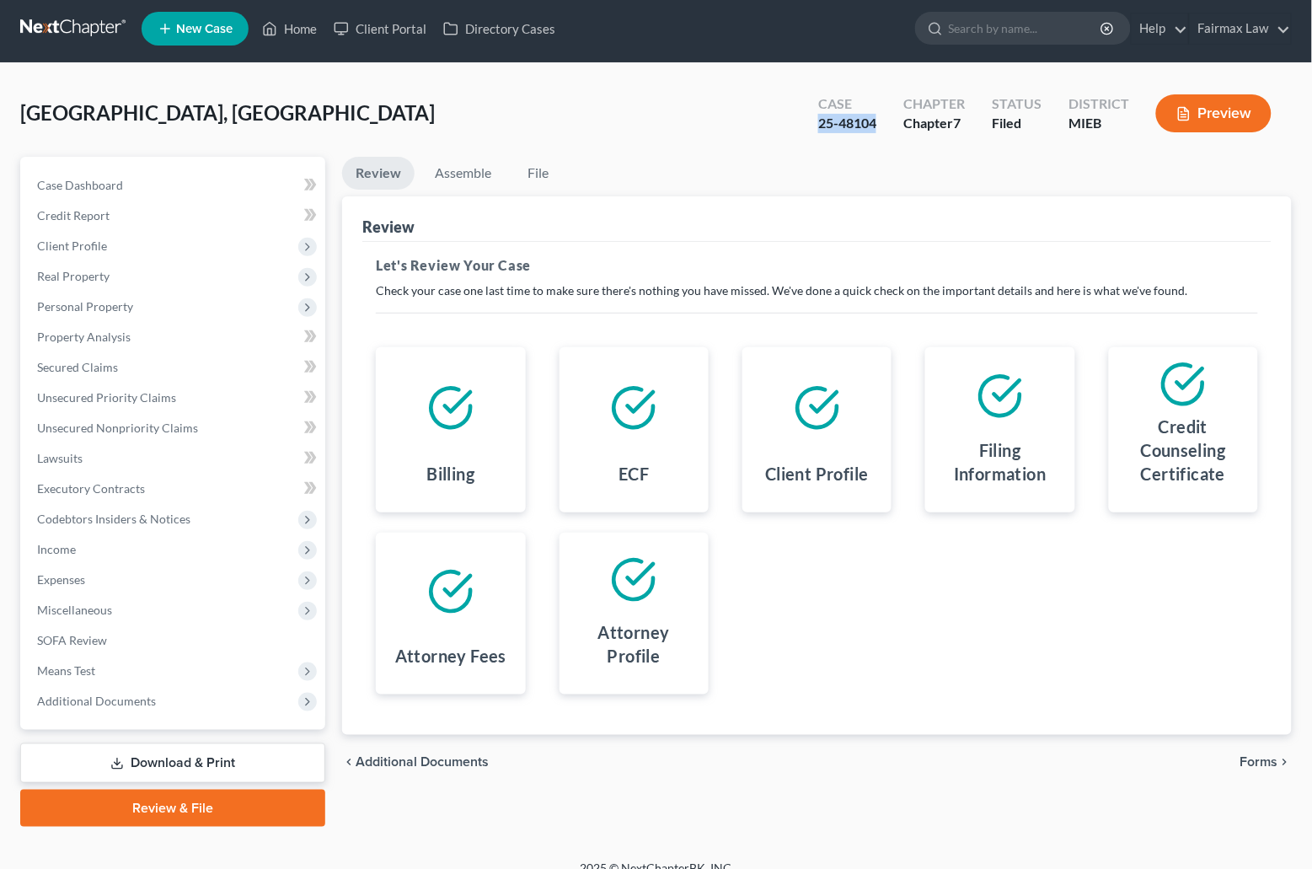
drag, startPoint x: 878, startPoint y: 119, endPoint x: 824, endPoint y: 119, distance: 53.9
click at [824, 119] on div "25-48104" at bounding box center [847, 123] width 58 height 19
copy div "25-48104"
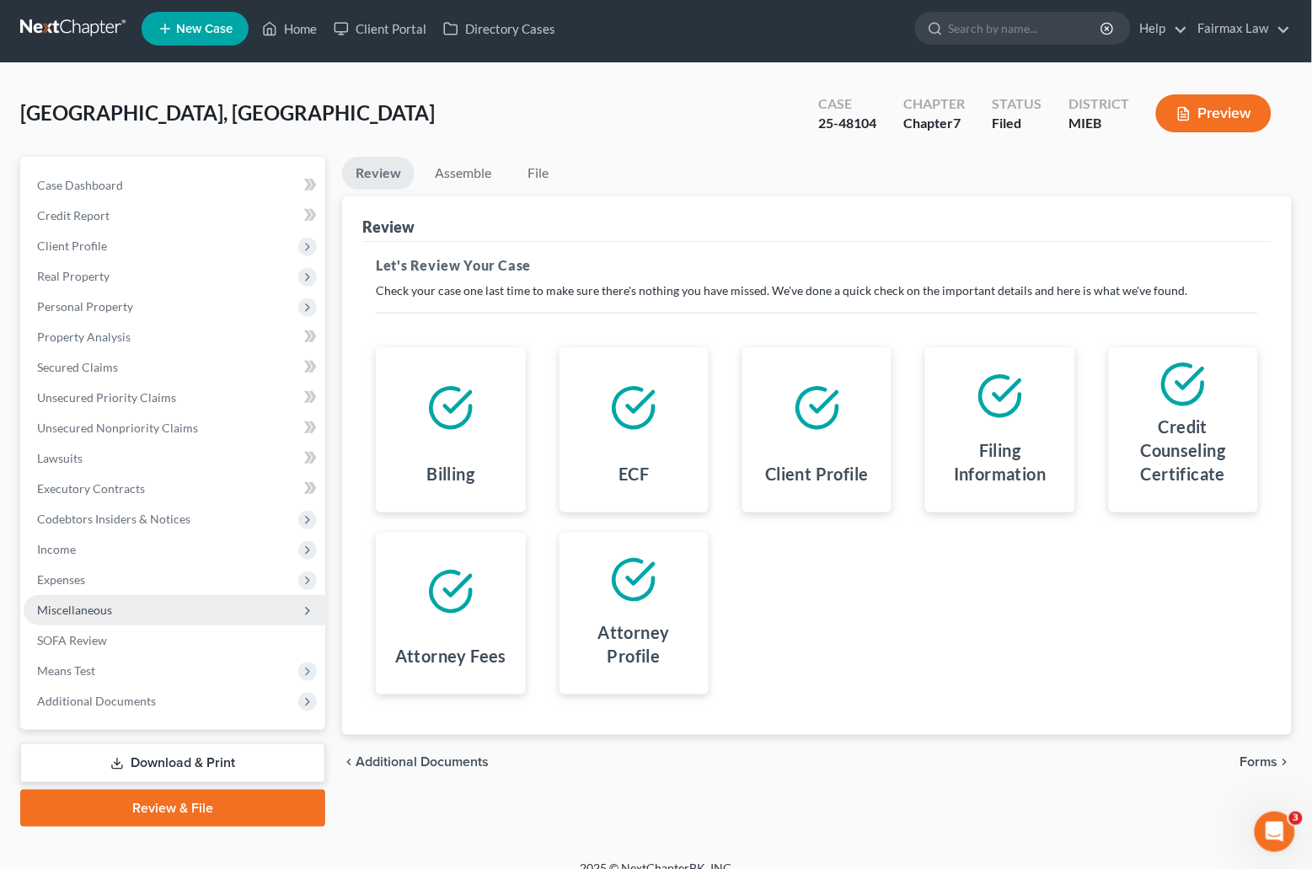
click at [99, 610] on span "Miscellaneous" at bounding box center [74, 609] width 75 height 14
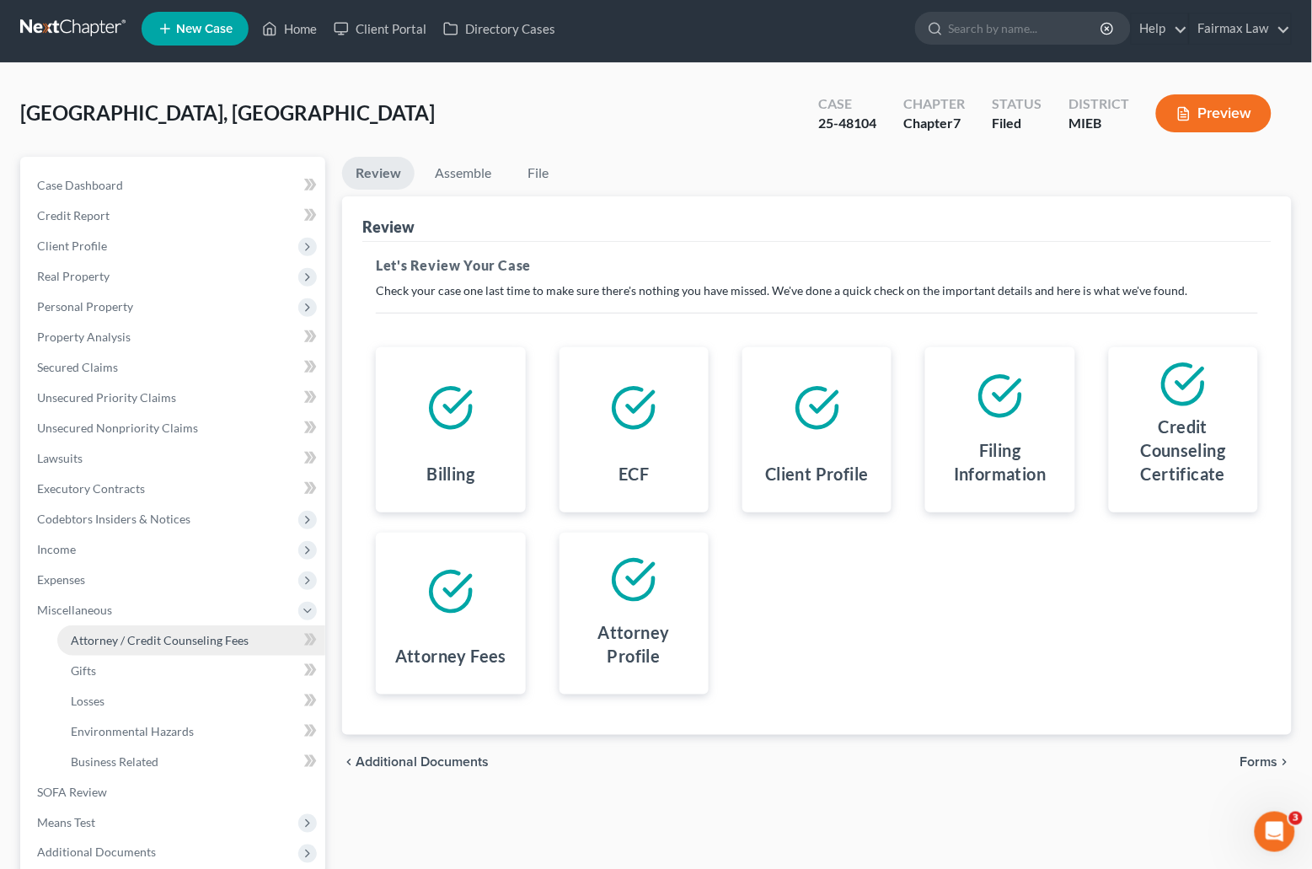
click at [105, 633] on span "Attorney / Credit Counseling Fees" at bounding box center [160, 640] width 178 height 14
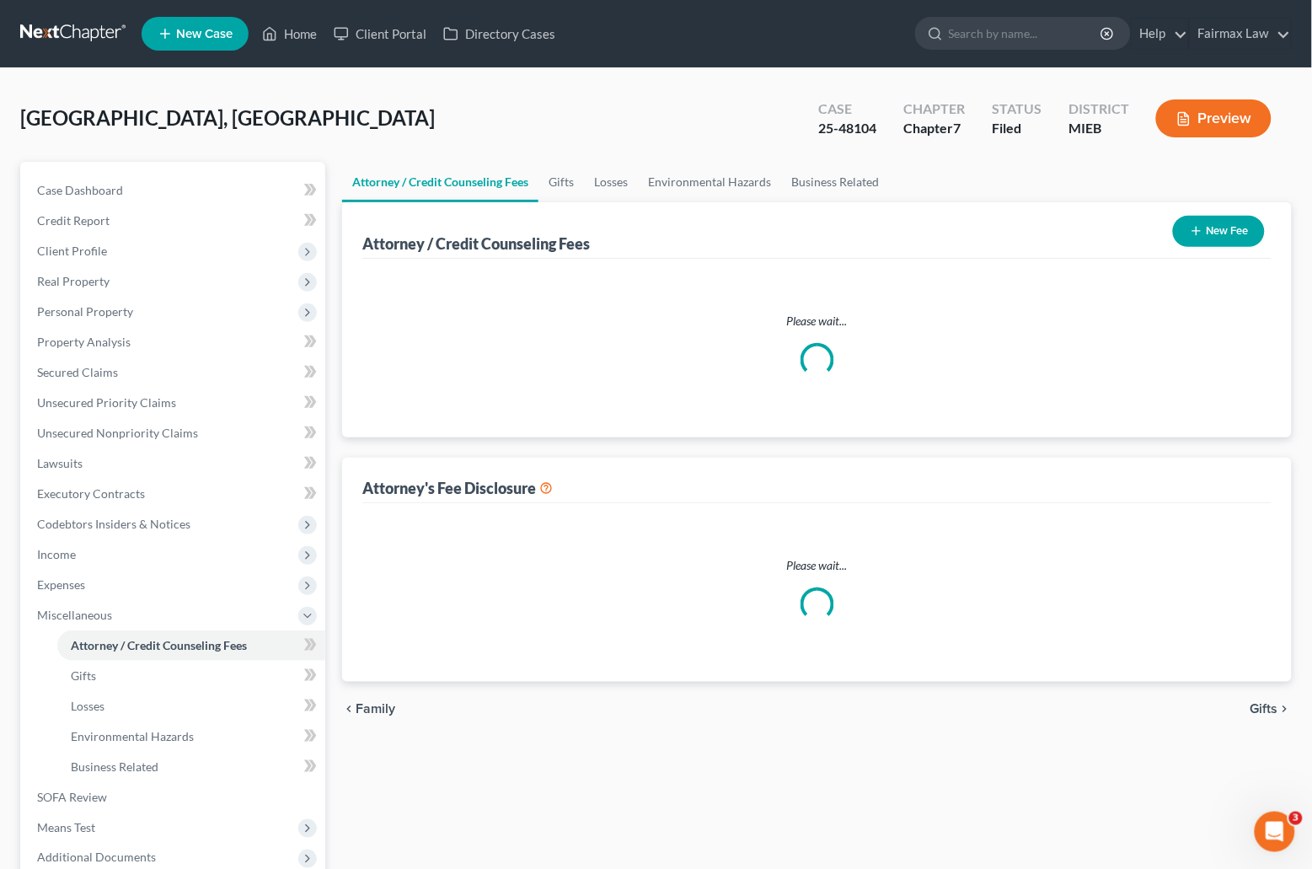
select select "2"
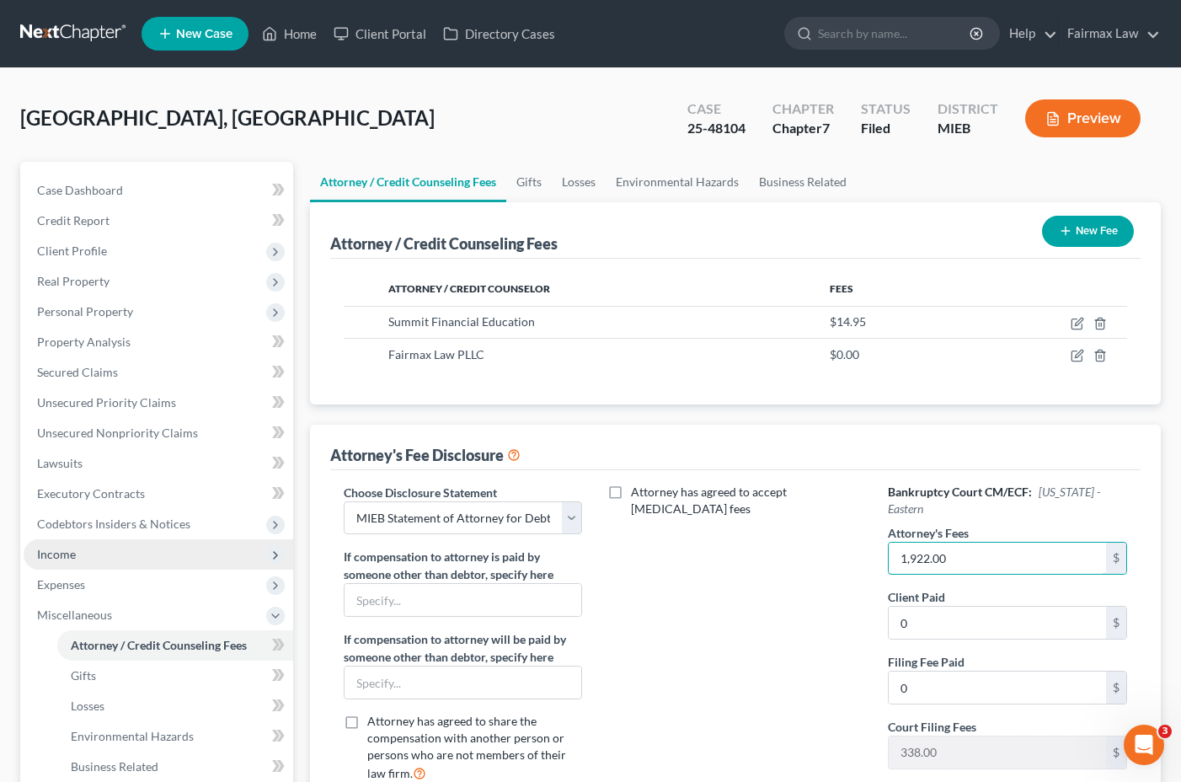
drag, startPoint x: 972, startPoint y: 550, endPoint x: 63, endPoint y: 560, distance: 909.3
click at [563, 565] on div "Choose Disclosure Statement Select WDMI - Chapter 13 - Disclosure of Attorney C…" at bounding box center [736, 640] width 818 height 313
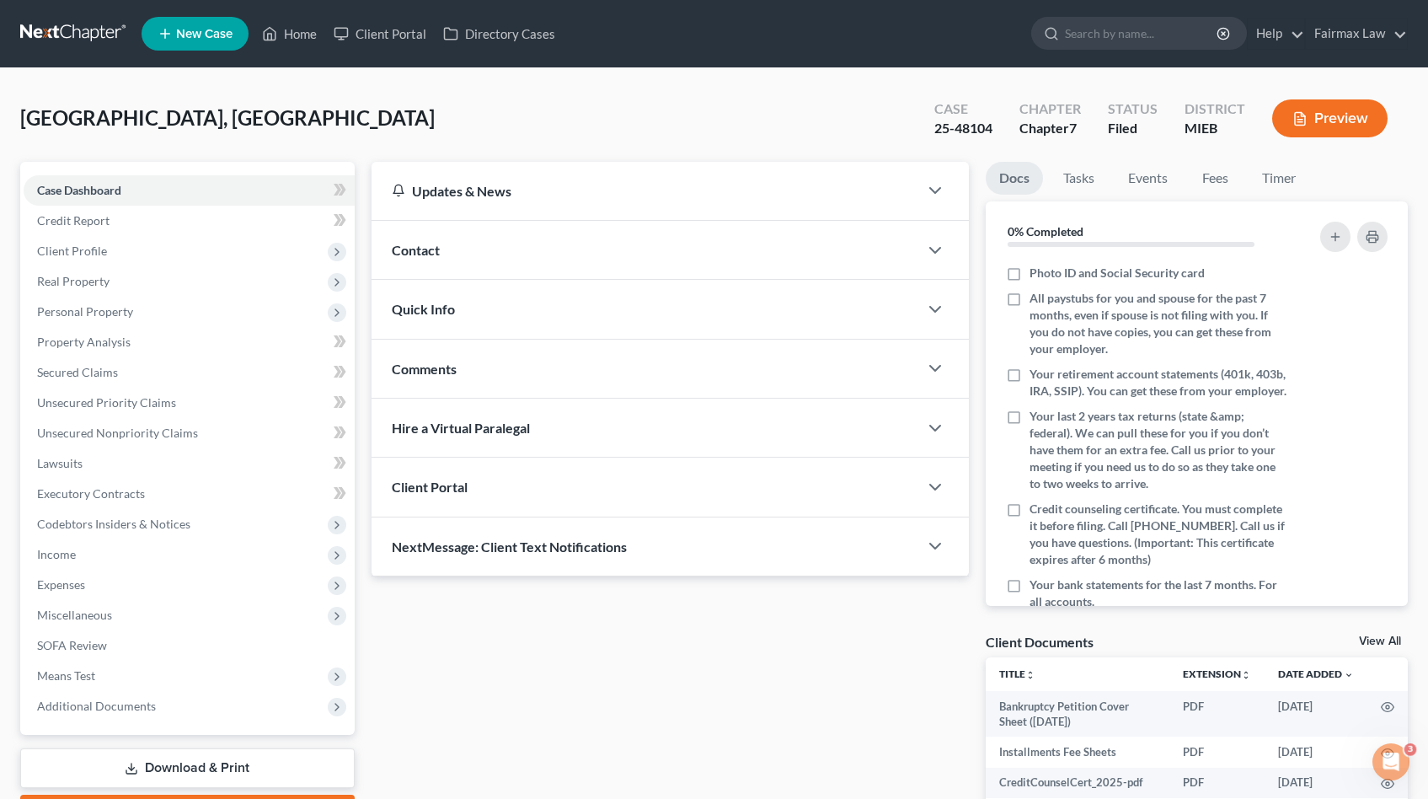
click at [961, 124] on div "25-48104" at bounding box center [963, 128] width 58 height 19
copy div "25-48104"
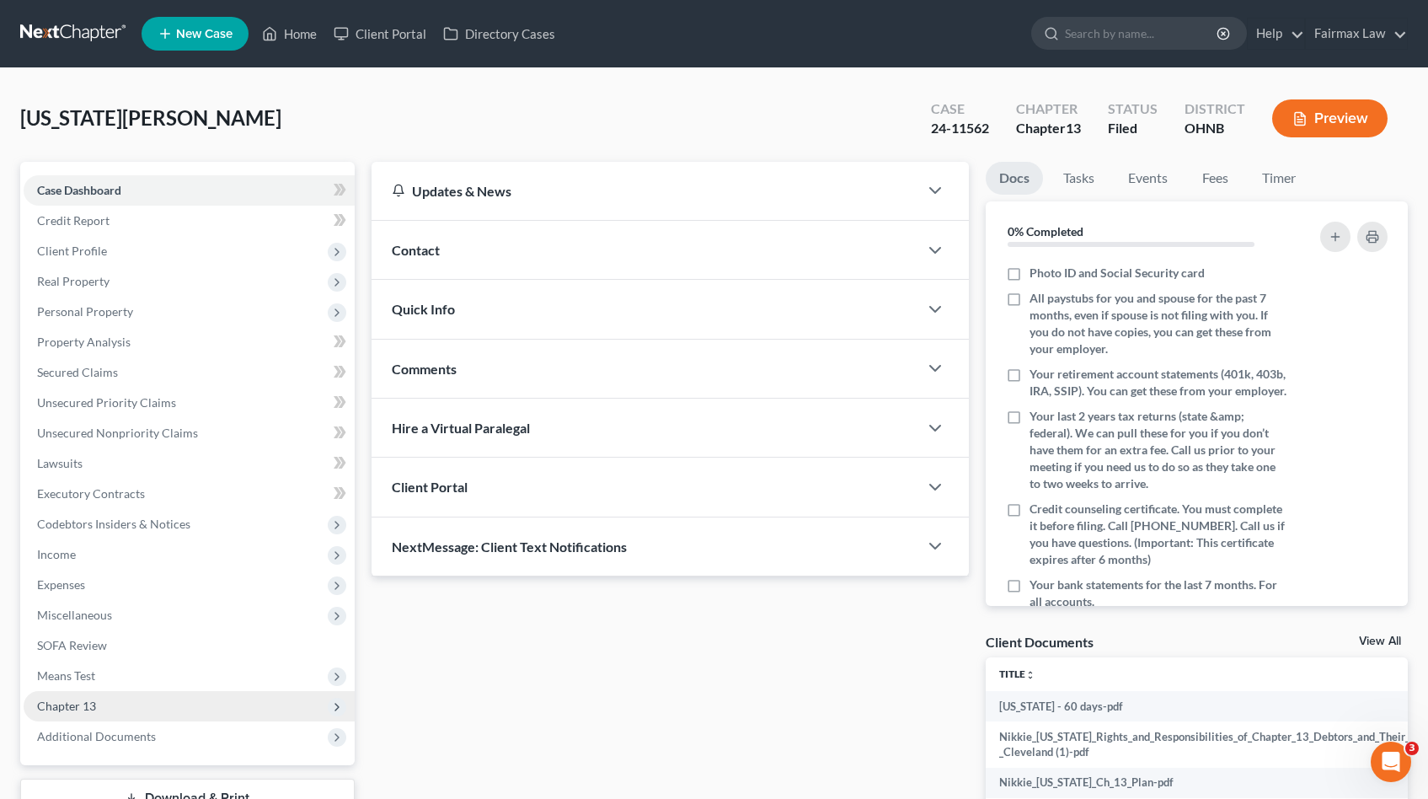
click at [179, 716] on span "Chapter 13" at bounding box center [189, 706] width 331 height 30
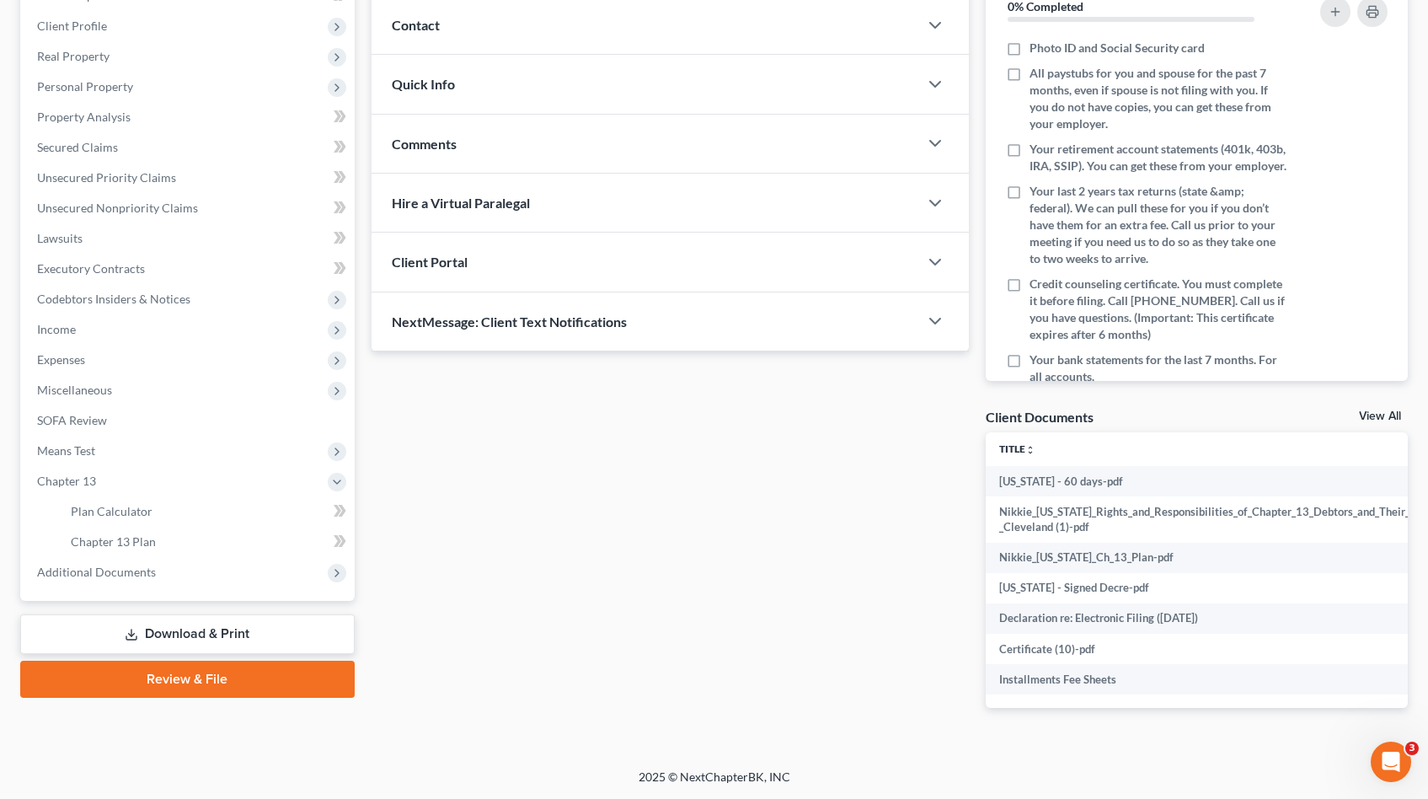
scroll to position [237, 0]
click at [111, 565] on span "Additional Documents" at bounding box center [96, 572] width 119 height 14
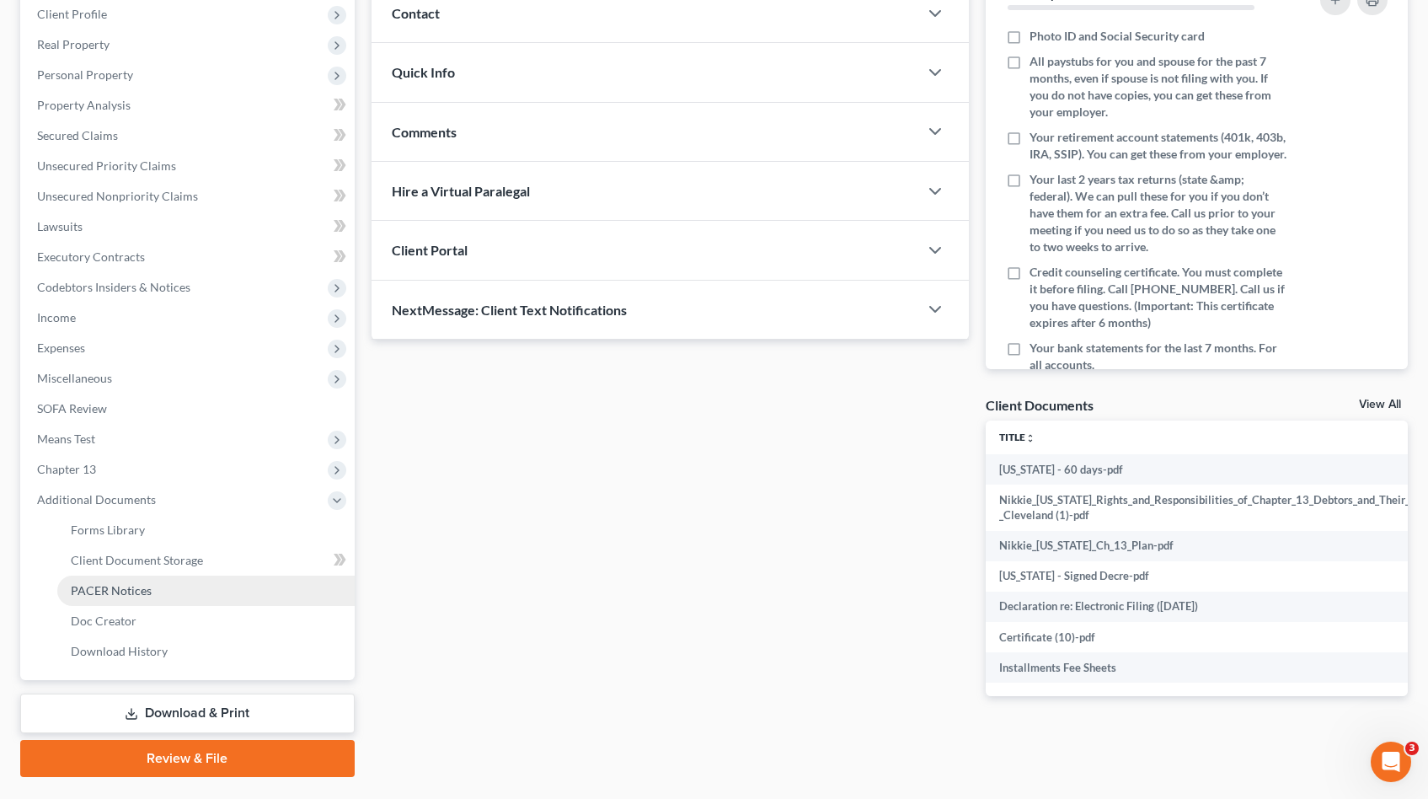
click at [132, 589] on span "PACER Notices" at bounding box center [111, 590] width 81 height 14
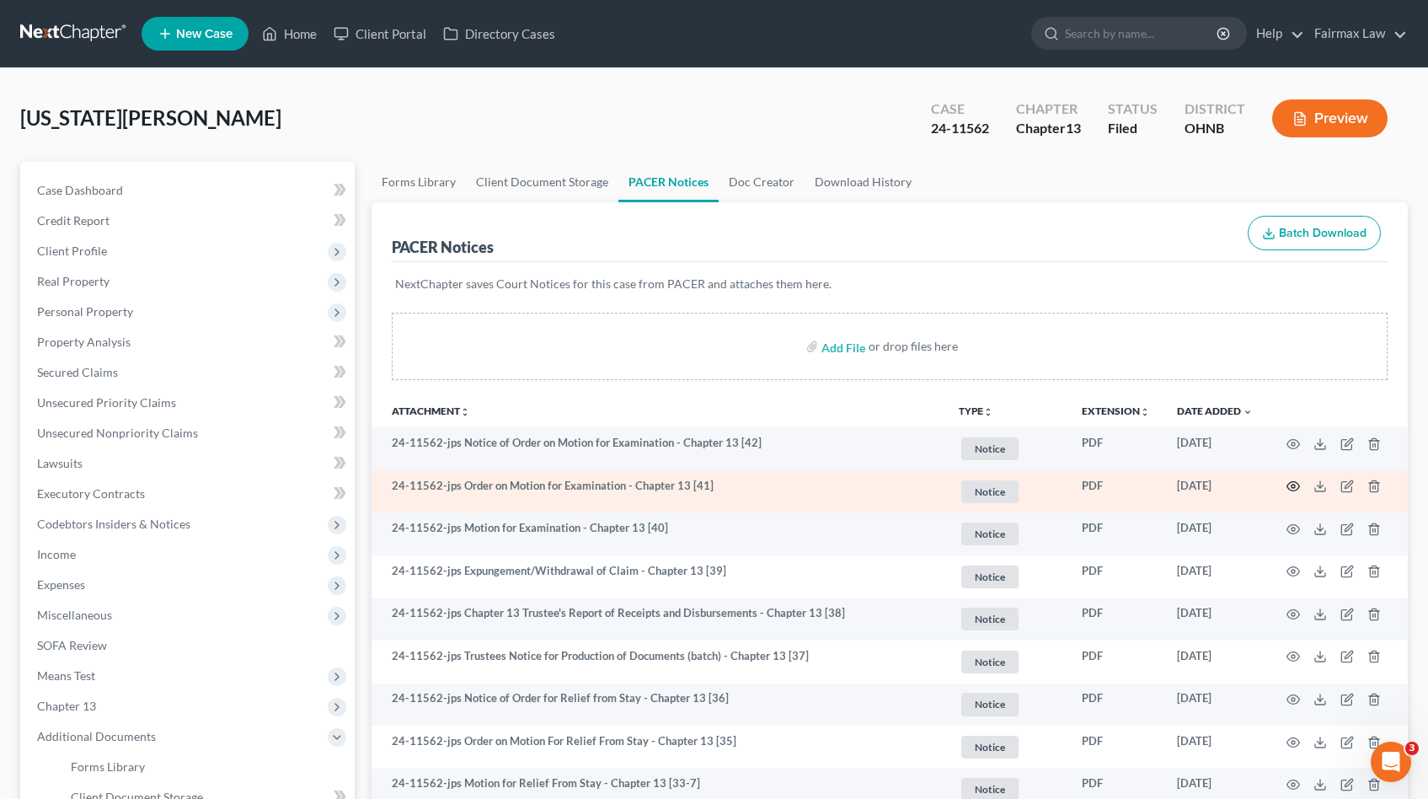
click at [1289, 481] on icon "button" at bounding box center [1293, 485] width 13 height 13
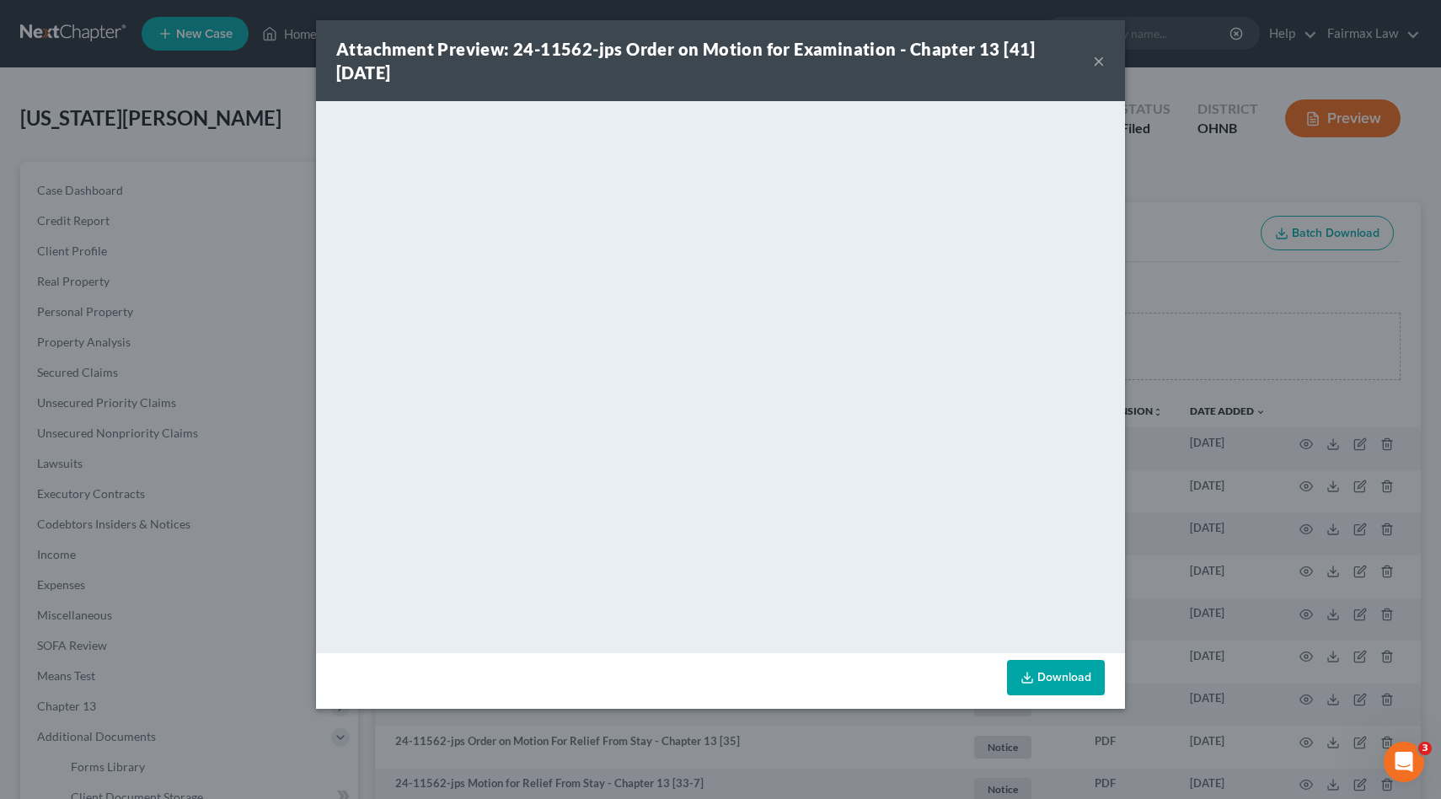
click at [1288, 479] on div "Attachment Preview: 24-11562-jps Order on Motion for Examination - Chapter 13 […" at bounding box center [720, 399] width 1441 height 799
